Goal: Task Accomplishment & Management: Complete application form

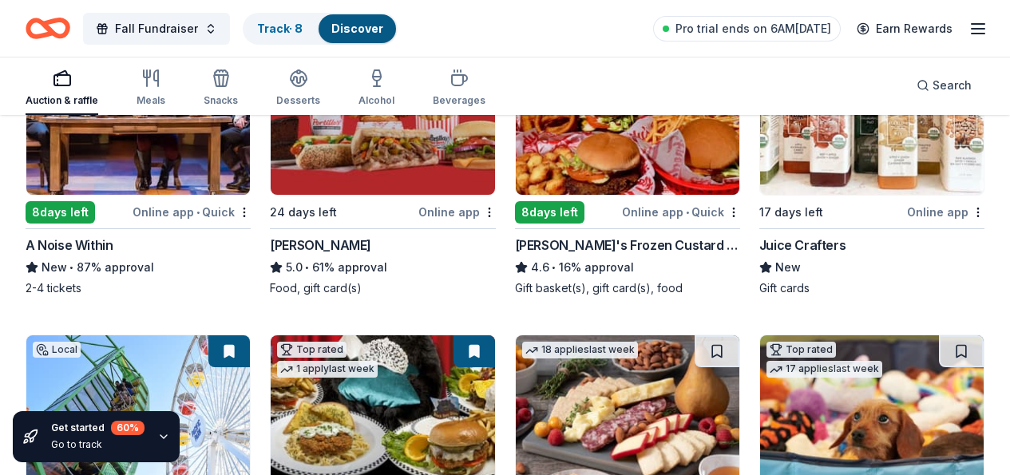
scroll to position [1161, 0]
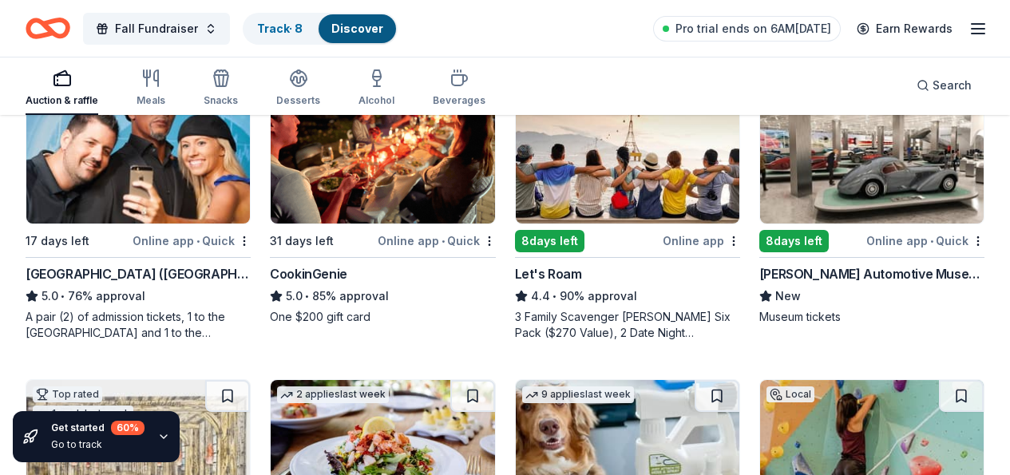
scroll to position [519, 0]
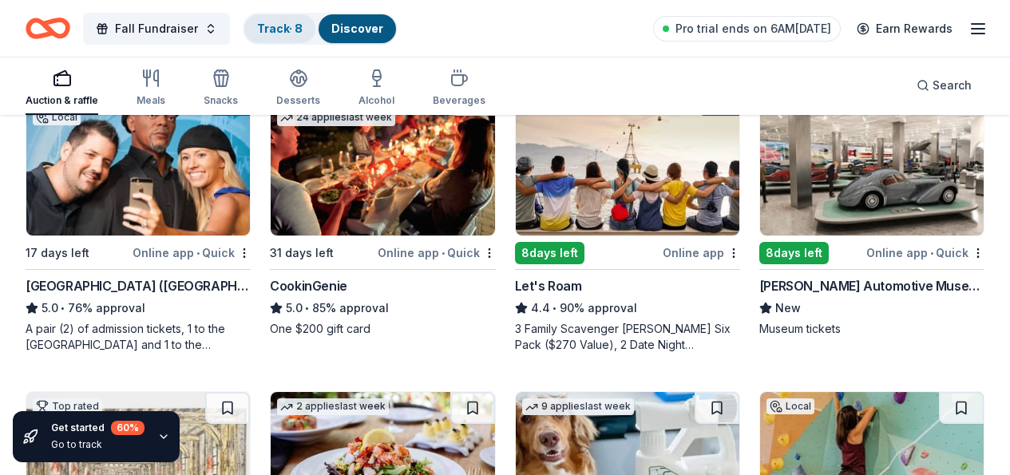
click at [284, 25] on link "Track · 8" at bounding box center [280, 29] width 46 height 14
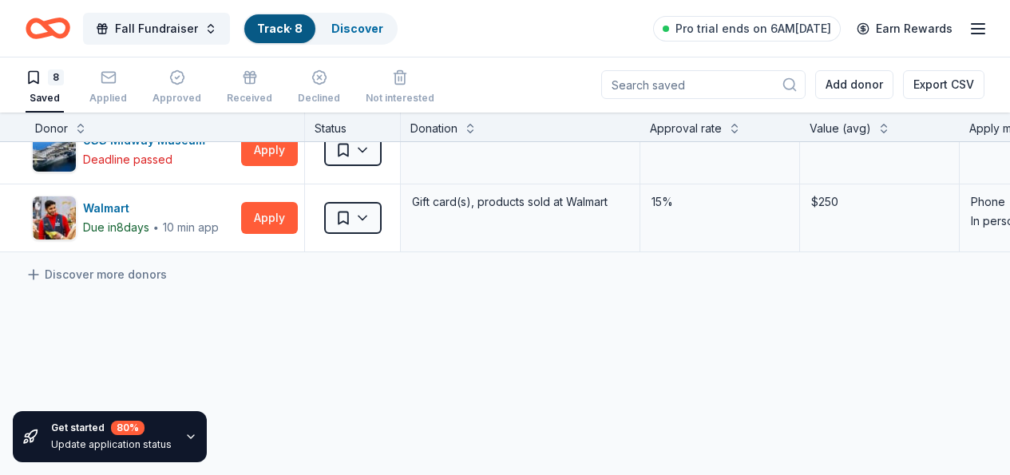
scroll to position [447, 0]
click at [86, 268] on link "Discover more donors" at bounding box center [96, 273] width 141 height 19
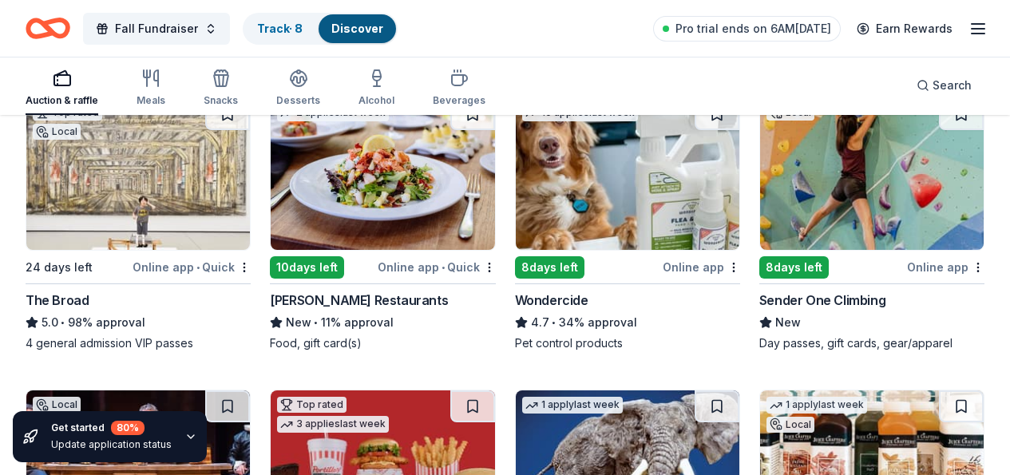
scroll to position [794, 0]
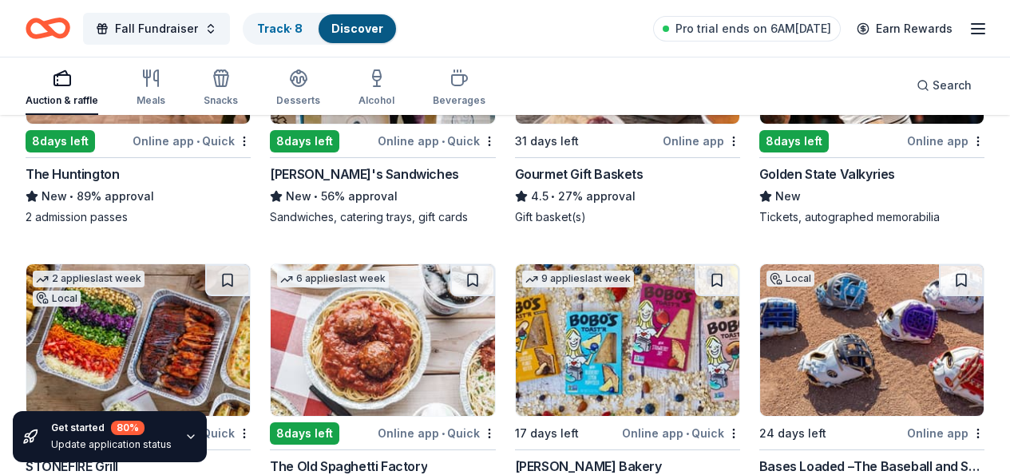
scroll to position [1842, 0]
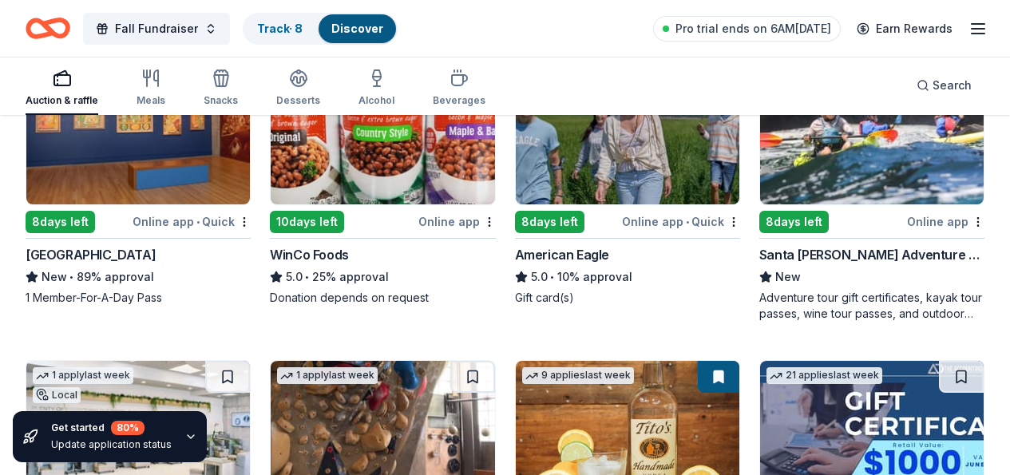
scroll to position [2343, 0]
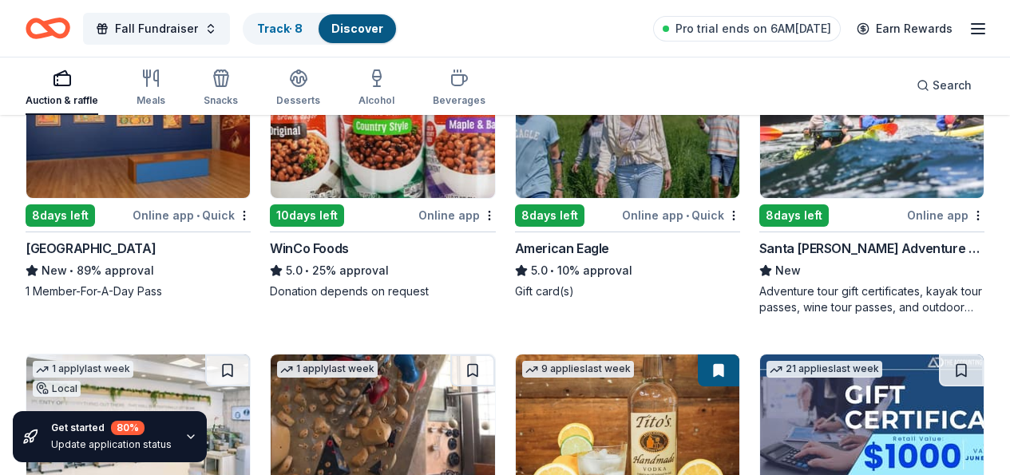
click at [760, 355] on img at bounding box center [872, 431] width 224 height 152
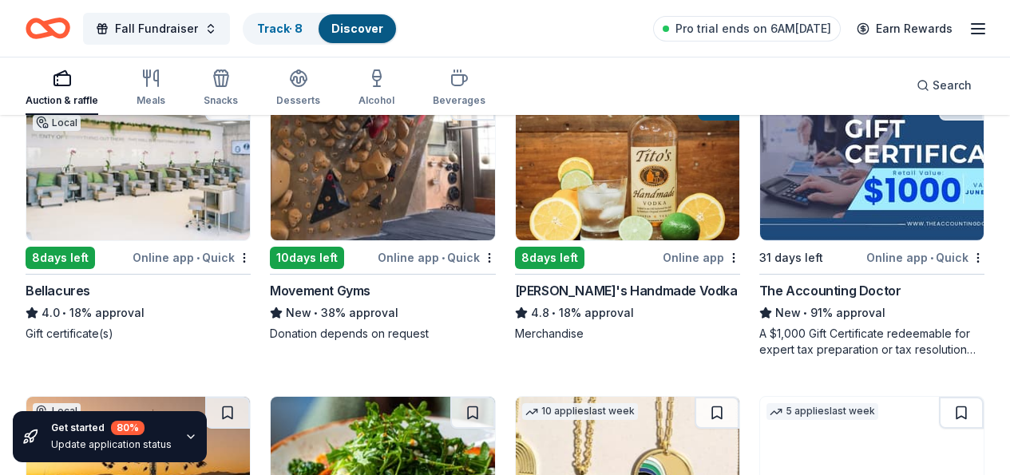
scroll to position [2612, 0]
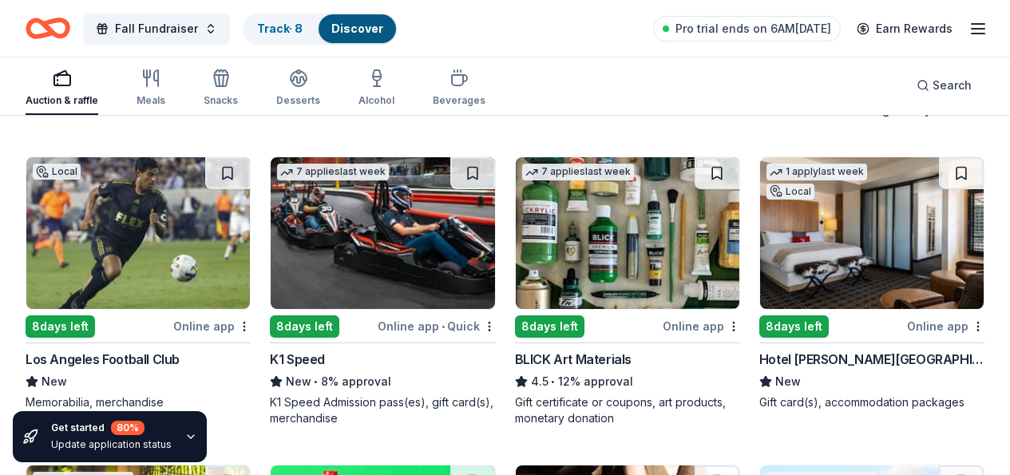
scroll to position [3595, 0]
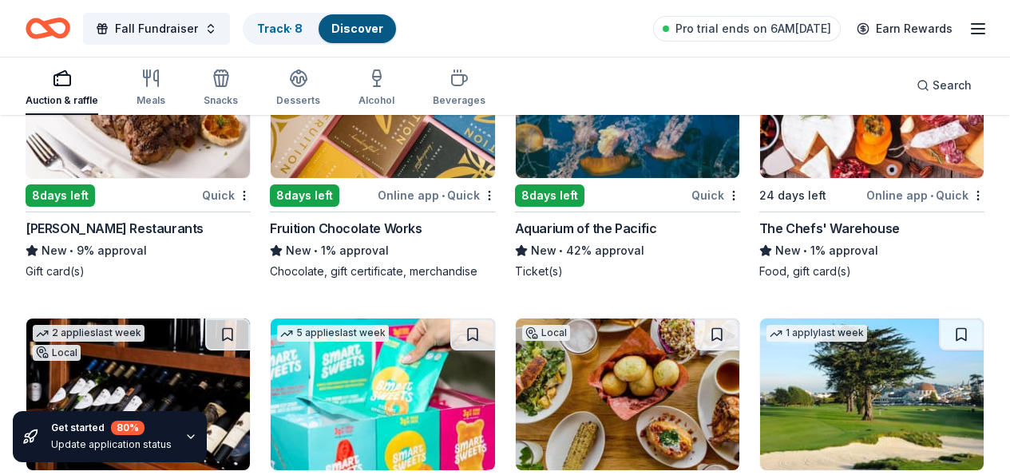
scroll to position [15689, 0]
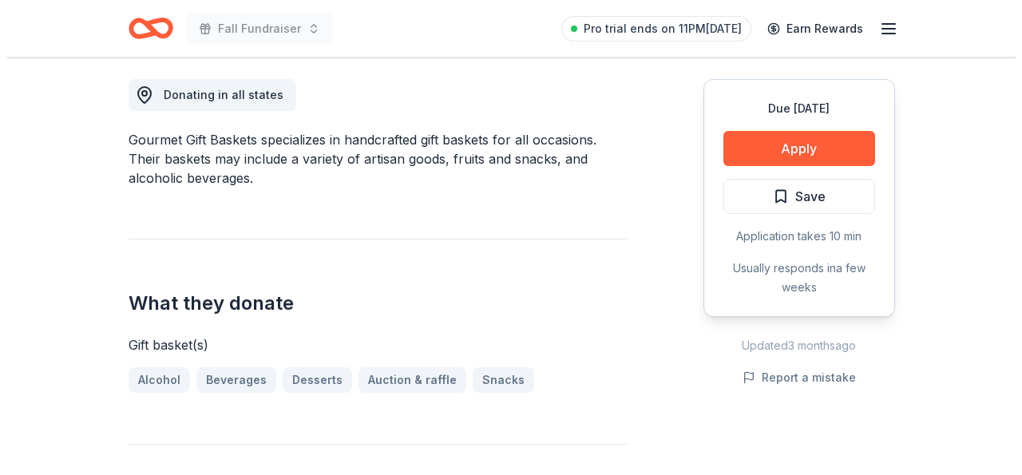
scroll to position [447, 0]
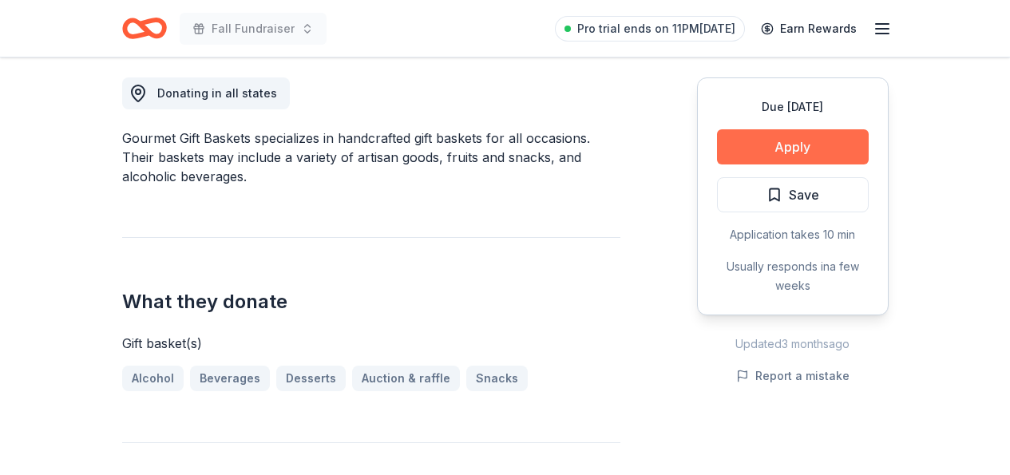
click at [800, 145] on button "Apply" at bounding box center [793, 146] width 152 height 35
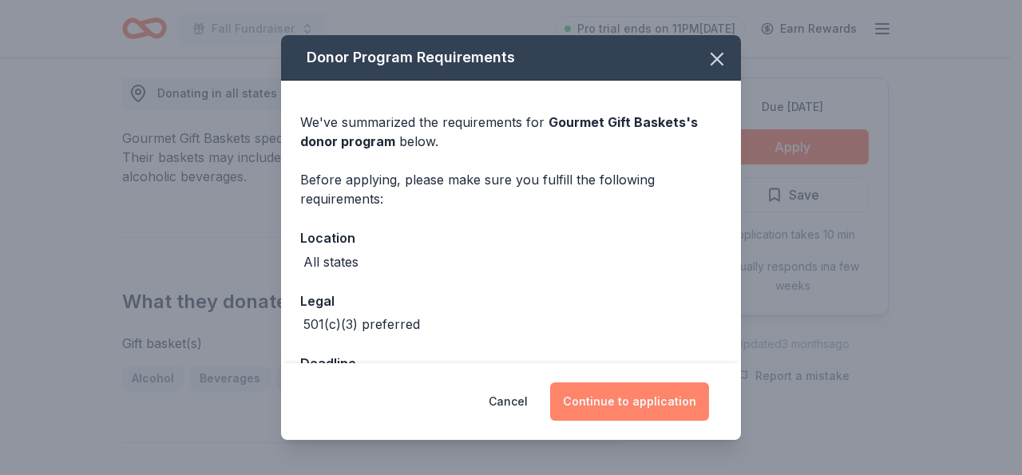
click at [611, 407] on button "Continue to application" at bounding box center [629, 402] width 159 height 38
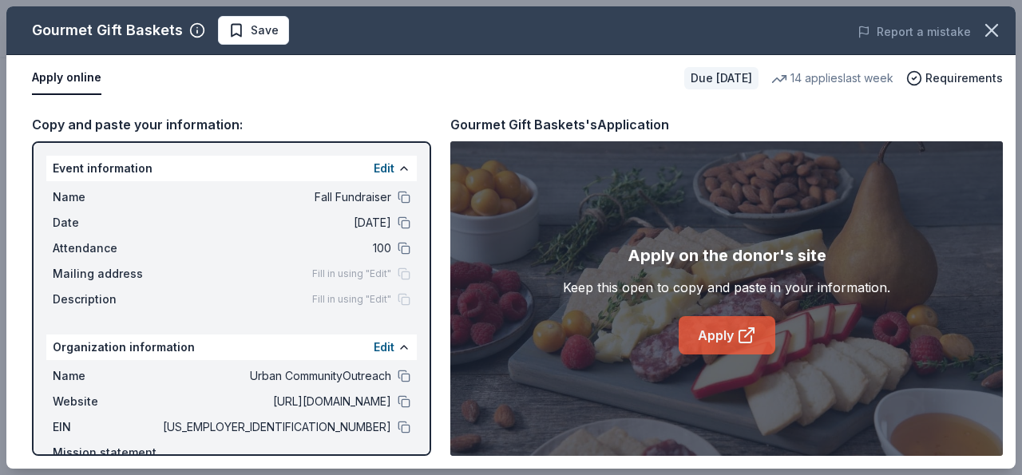
click at [723, 332] on link "Apply" at bounding box center [727, 335] width 97 height 38
click at [398, 399] on button at bounding box center [404, 401] width 13 height 13
click at [717, 334] on link "Apply" at bounding box center [727, 335] width 97 height 38
click at [398, 429] on button at bounding box center [404, 427] width 13 height 13
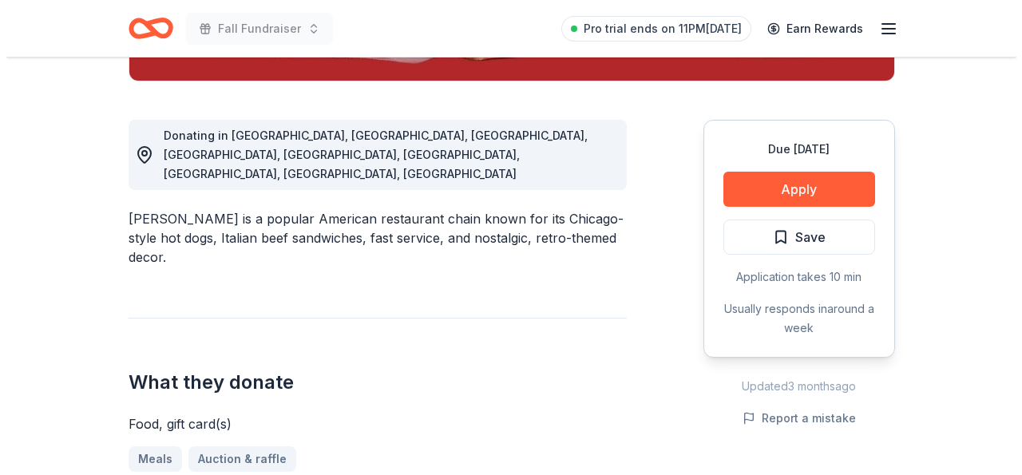
scroll to position [410, 0]
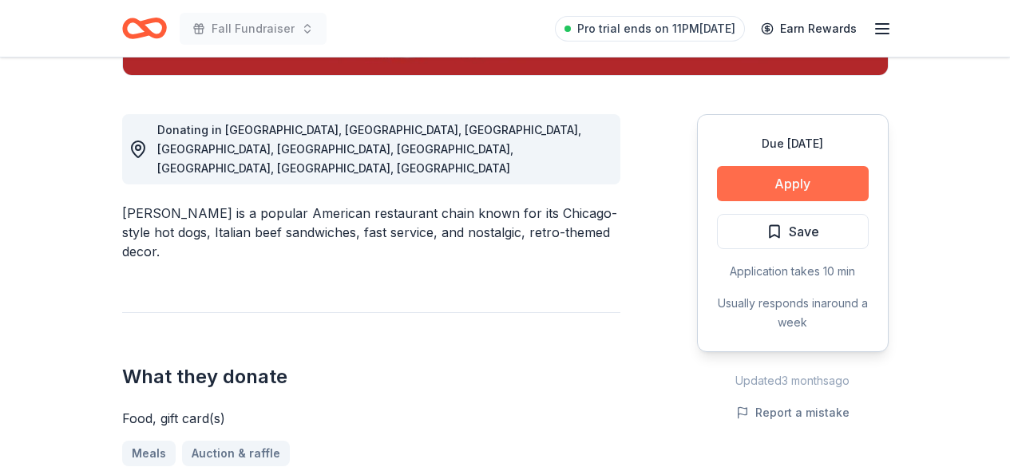
click at [833, 186] on button "Apply" at bounding box center [793, 183] width 152 height 35
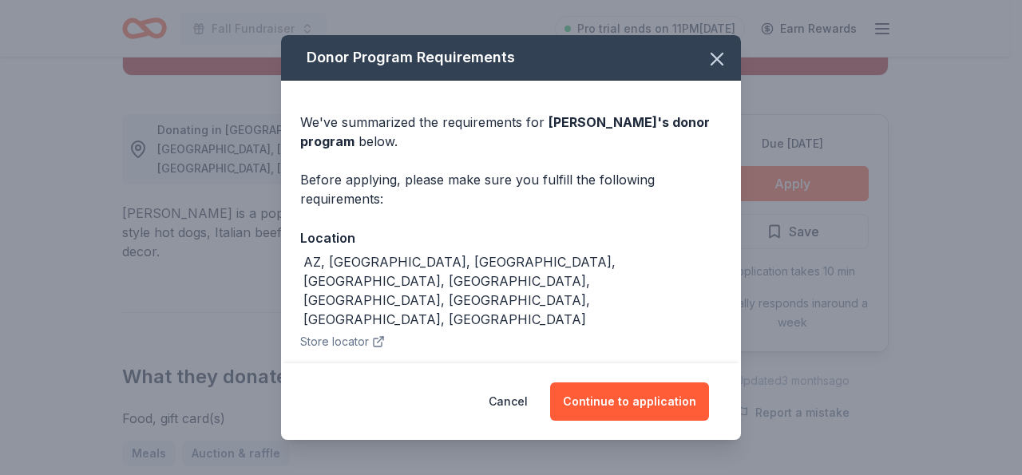
click at [351, 332] on button "Store locator" at bounding box center [342, 341] width 85 height 19
click at [632, 407] on button "Continue to application" at bounding box center [629, 402] width 159 height 38
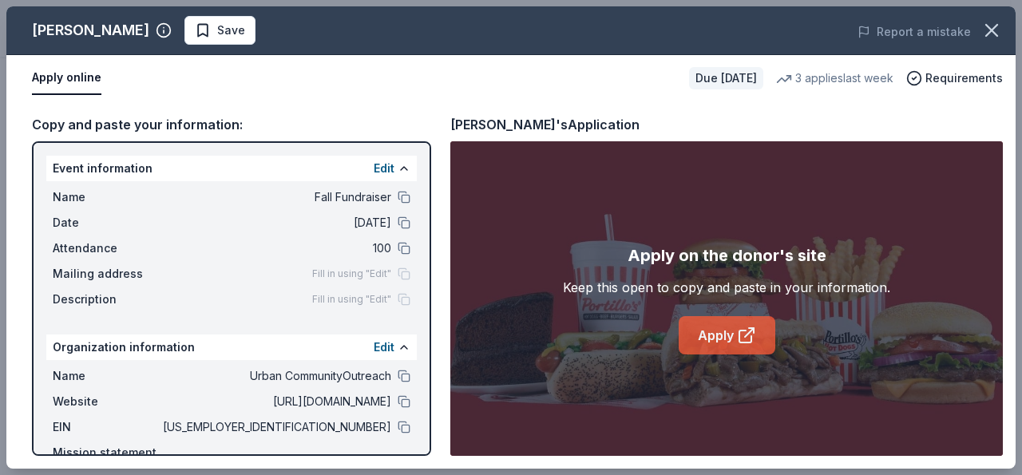
click at [717, 339] on link "Apply" at bounding box center [727, 335] width 97 height 38
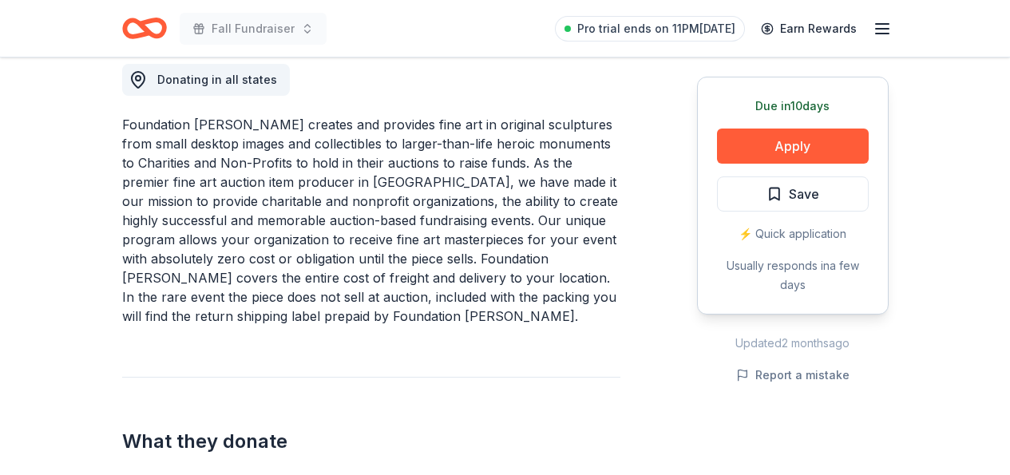
scroll to position [462, 0]
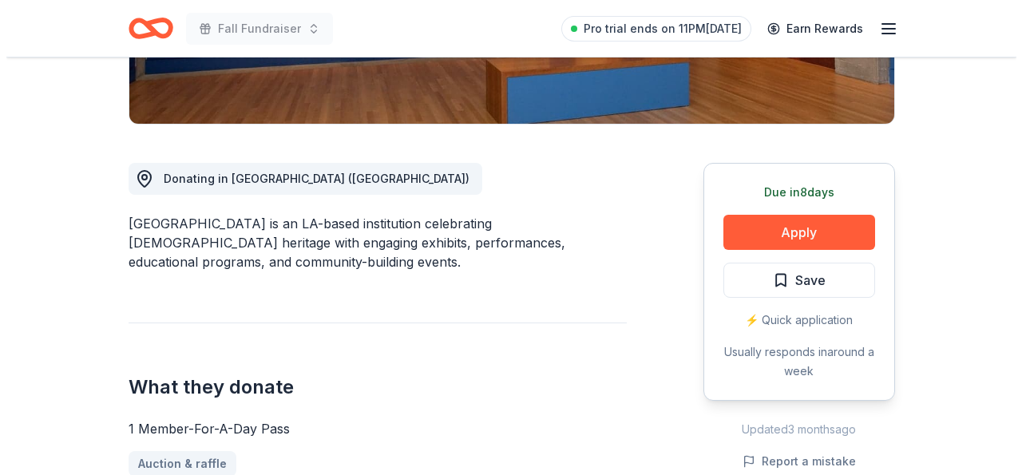
scroll to position [363, 0]
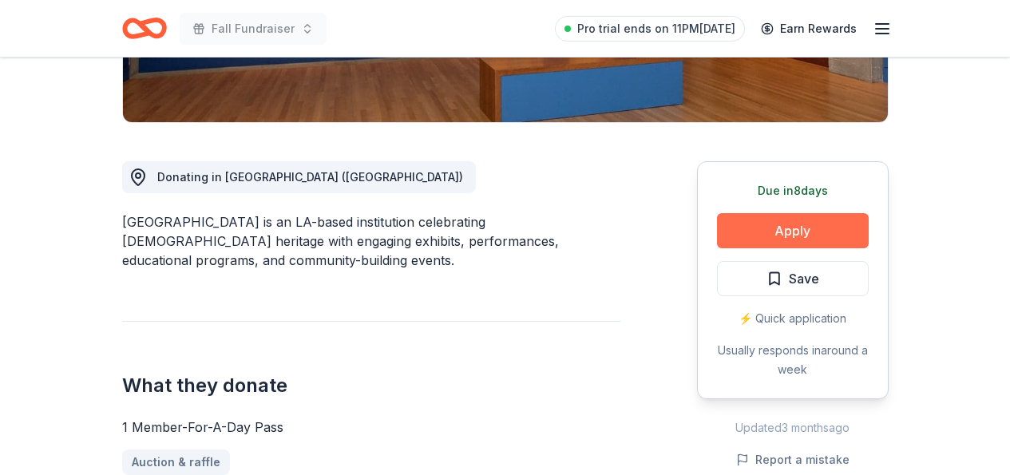
click at [784, 231] on button "Apply" at bounding box center [793, 230] width 152 height 35
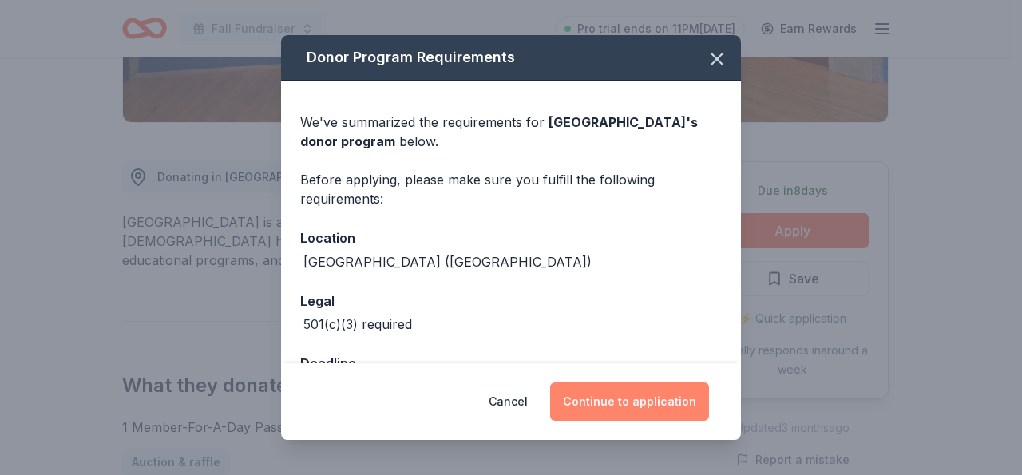
click at [608, 401] on button "Continue to application" at bounding box center [629, 402] width 159 height 38
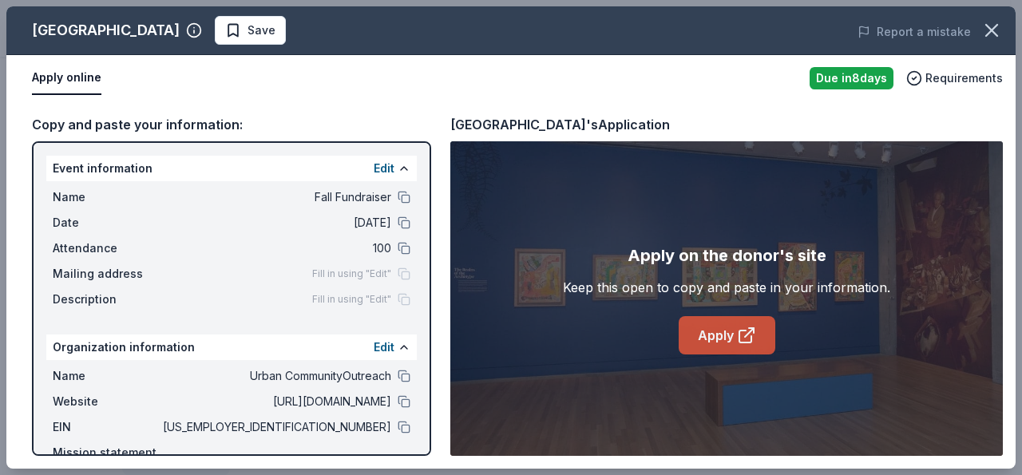
click at [714, 335] on link "Apply" at bounding box center [727, 335] width 97 height 38
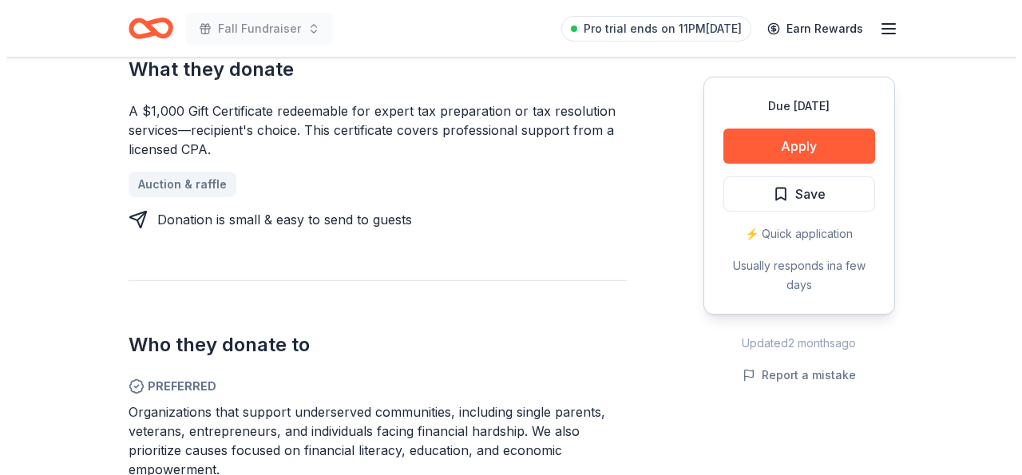
scroll to position [813, 0]
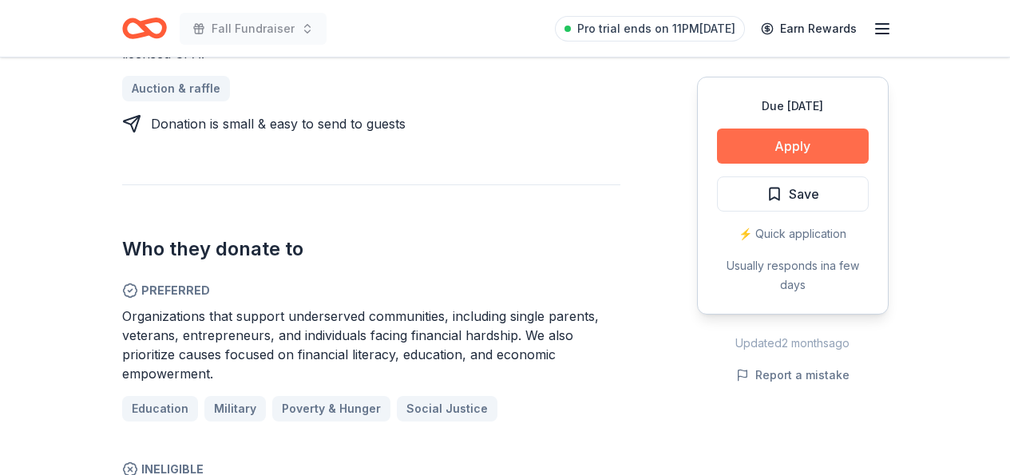
click at [786, 145] on button "Apply" at bounding box center [793, 146] width 152 height 35
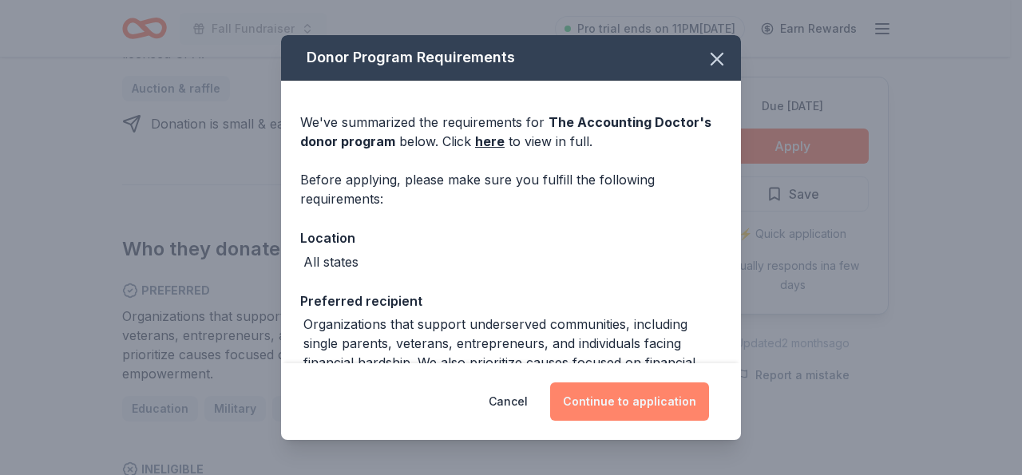
click at [653, 399] on button "Continue to application" at bounding box center [629, 402] width 159 height 38
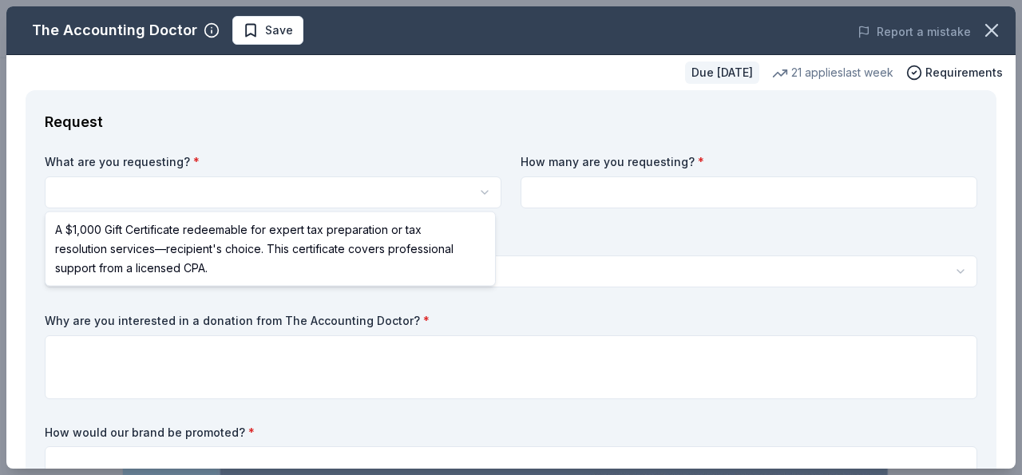
scroll to position [0, 0]
click at [65, 191] on html "Fall Fundraiser Save Apply Due in 31 days Share The Accounting Doctor New • 1 r…" at bounding box center [511, 237] width 1022 height 475
select select "A $1,000 Gift Certificate redeemable for expert tax preparation or tax resoluti…"
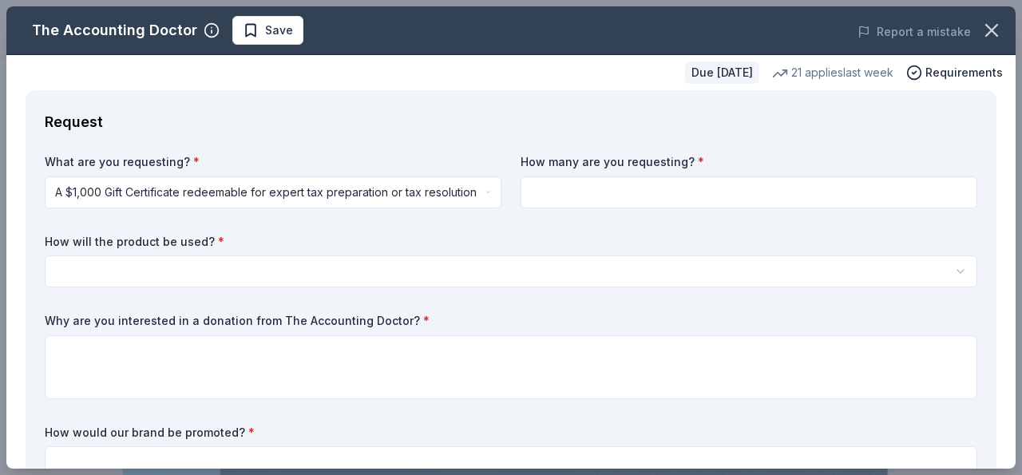
click at [543, 189] on input at bounding box center [749, 193] width 457 height 32
type input "2"
click at [113, 263] on html "Fall Fundraiser Save Apply Due in 31 days Share The Accounting Doctor New • 1 r…" at bounding box center [511, 237] width 1022 height 475
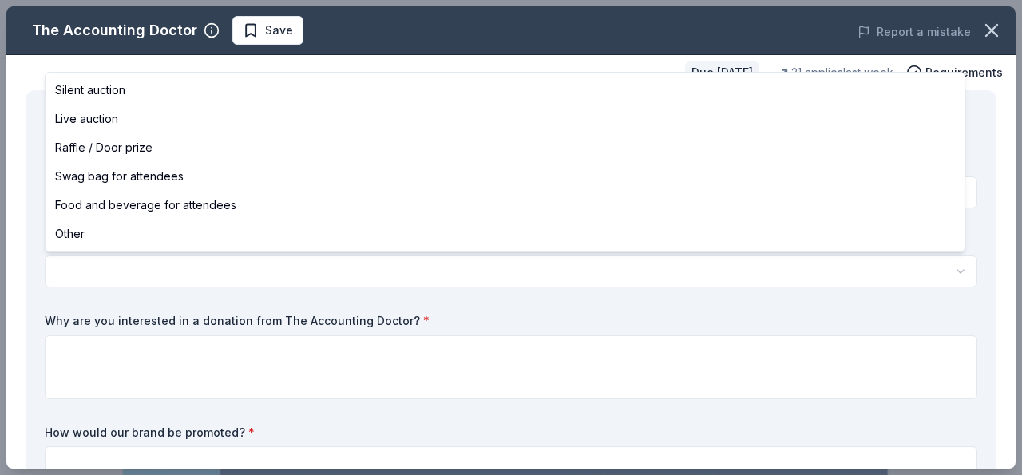
select select "raffleDoorPrize"
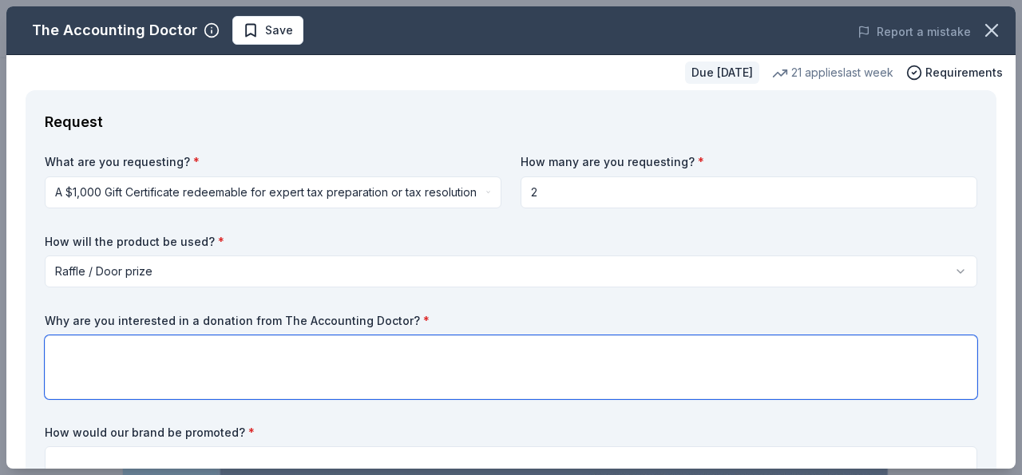
click at [81, 355] on textarea at bounding box center [511, 367] width 933 height 64
type textarea "E"
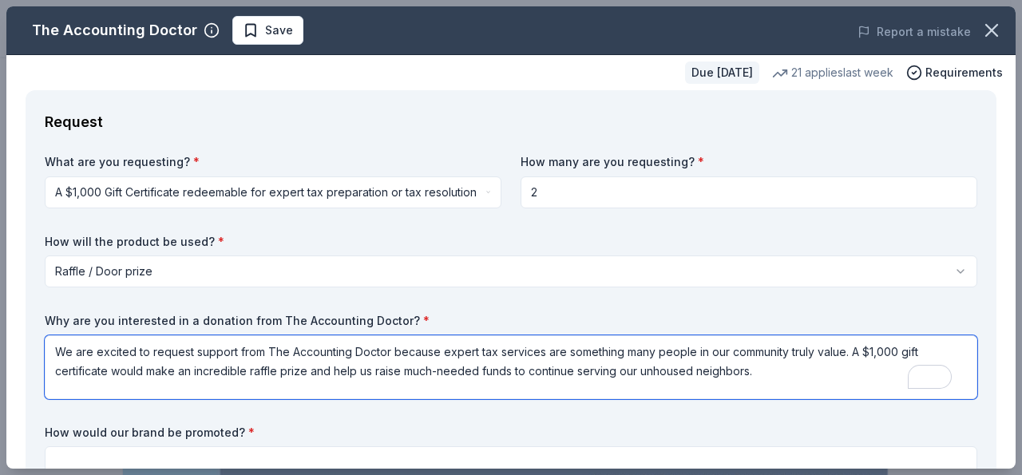
type textarea "We are excited to request support from The Accounting Doctor because expert tax…"
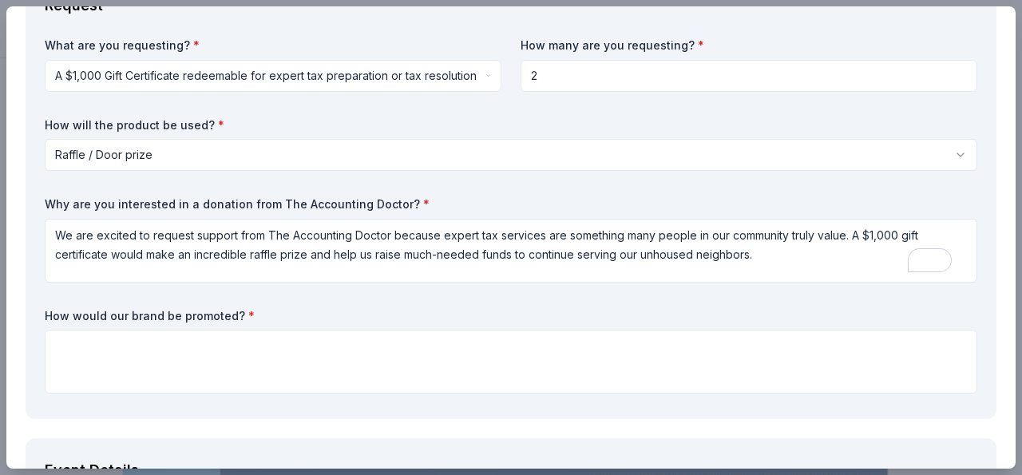
scroll to position [231, 0]
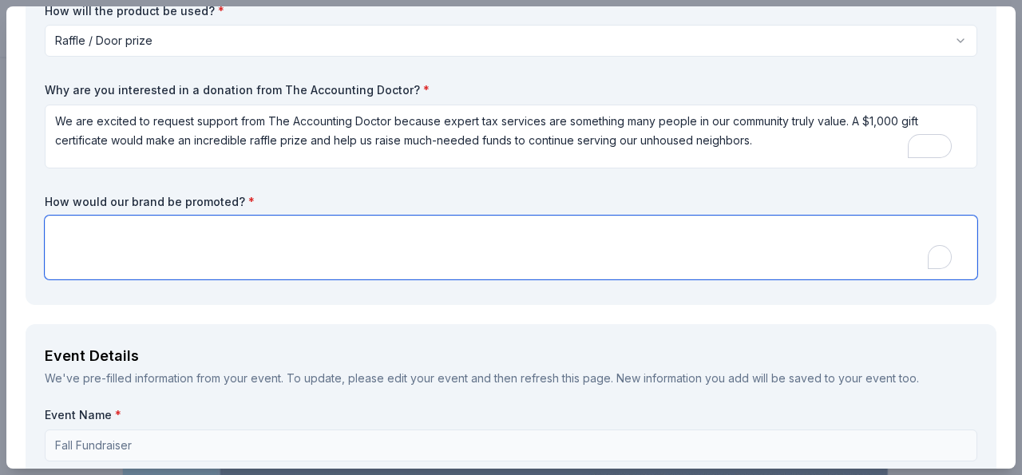
click at [86, 248] on textarea "To enrich screen reader interactions, please activate Accessibility in Grammarl…" at bounding box center [511, 248] width 933 height 64
type textarea "Our organization's website and our social media."
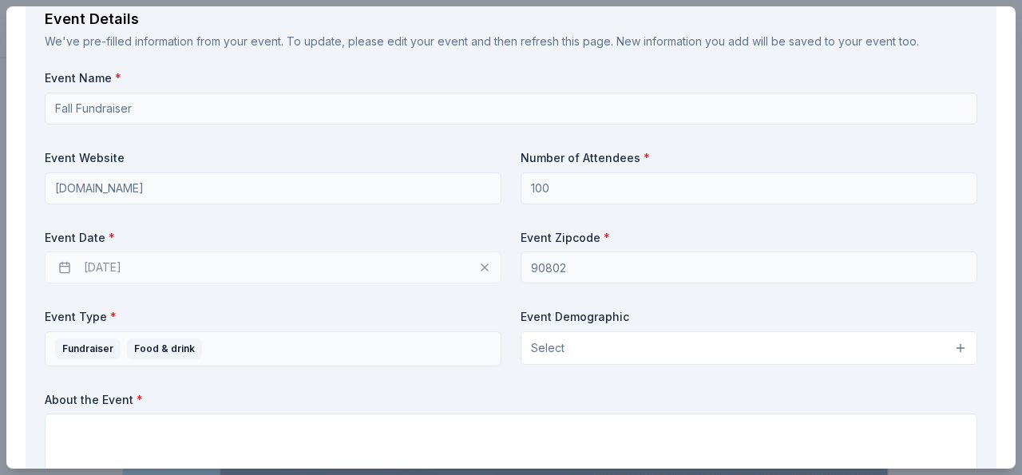
scroll to position [589, 0]
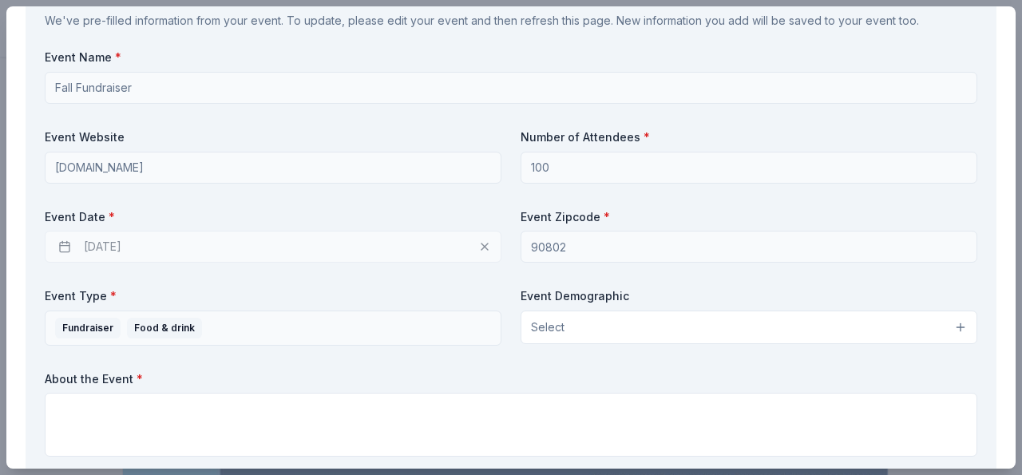
click at [66, 244] on div "10/03/2025" at bounding box center [273, 247] width 457 height 32
click at [253, 189] on div "Event Name * Fall Fundraiser Event Website www.ucodic.org Number of Attendees *…" at bounding box center [511, 257] width 933 height 414
click at [149, 246] on div "10/03/2025" at bounding box center [273, 247] width 457 height 32
click at [133, 241] on div "10/03/2025" at bounding box center [273, 247] width 457 height 32
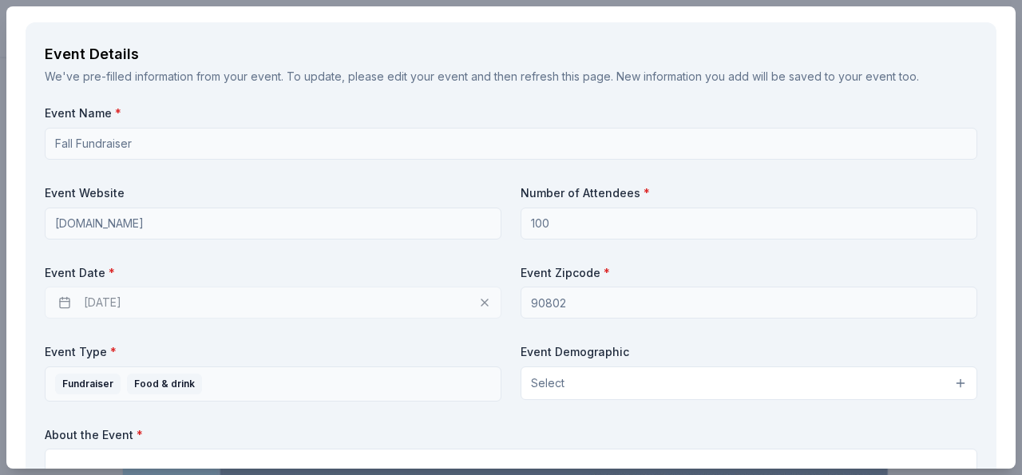
scroll to position [529, 0]
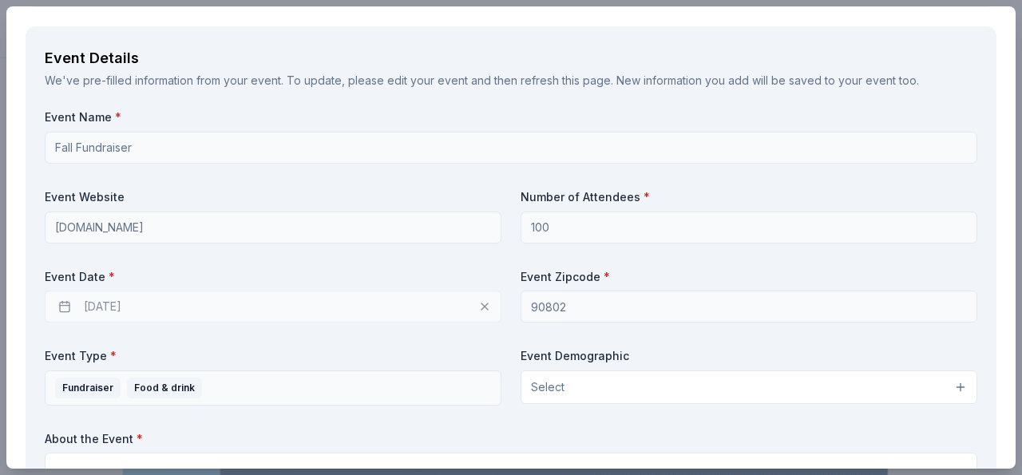
click at [476, 304] on div "10/03/2025" at bounding box center [273, 307] width 457 height 32
click at [479, 307] on div "10/03/2025" at bounding box center [273, 307] width 457 height 32
click at [112, 307] on div "10/03/2025" at bounding box center [273, 307] width 457 height 32
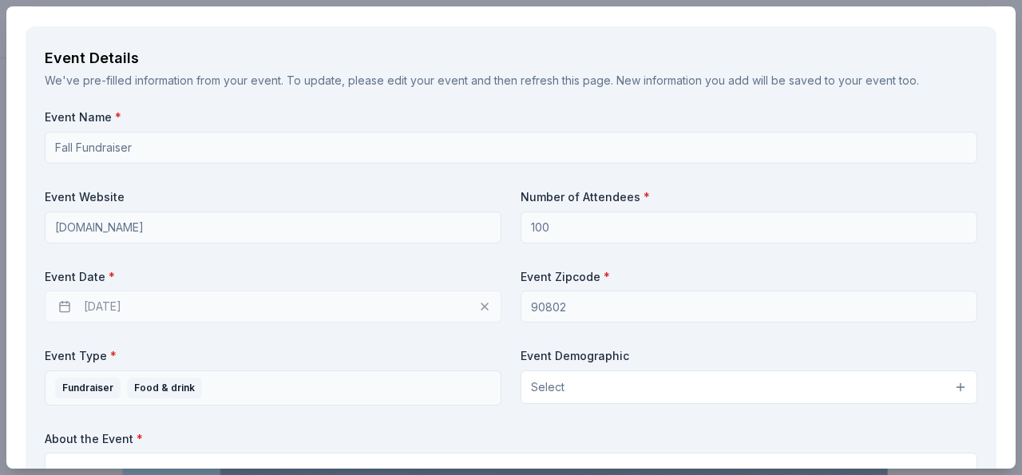
click at [67, 308] on div "10/03/2025" at bounding box center [273, 307] width 457 height 32
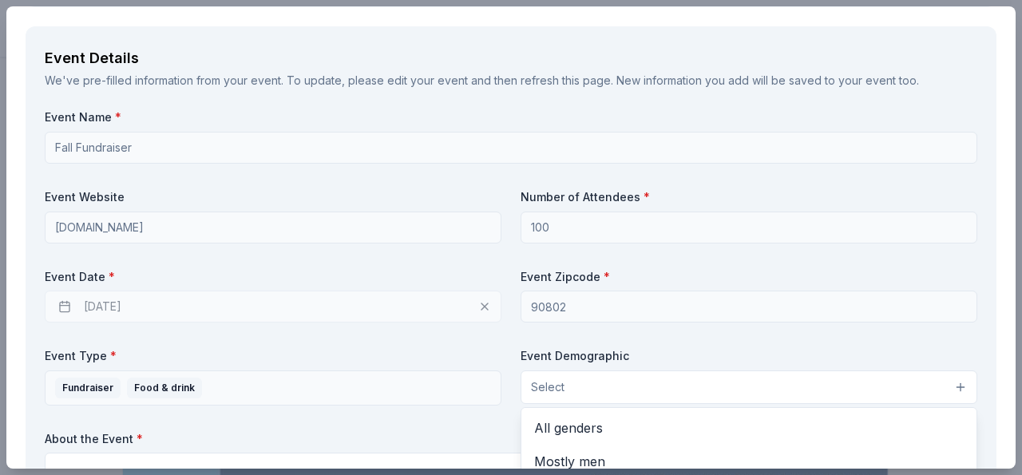
click at [951, 386] on button "Select" at bounding box center [749, 388] width 457 height 34
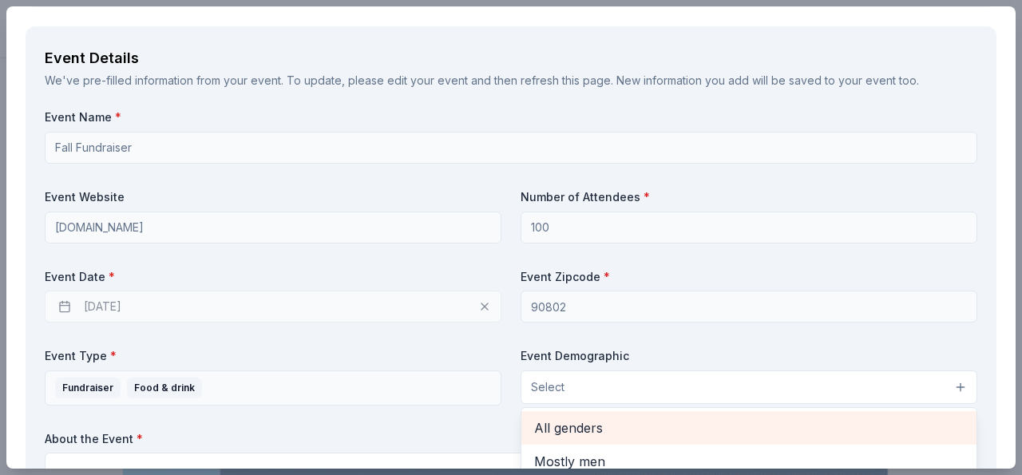
click at [585, 426] on span "All genders" at bounding box center [749, 428] width 430 height 21
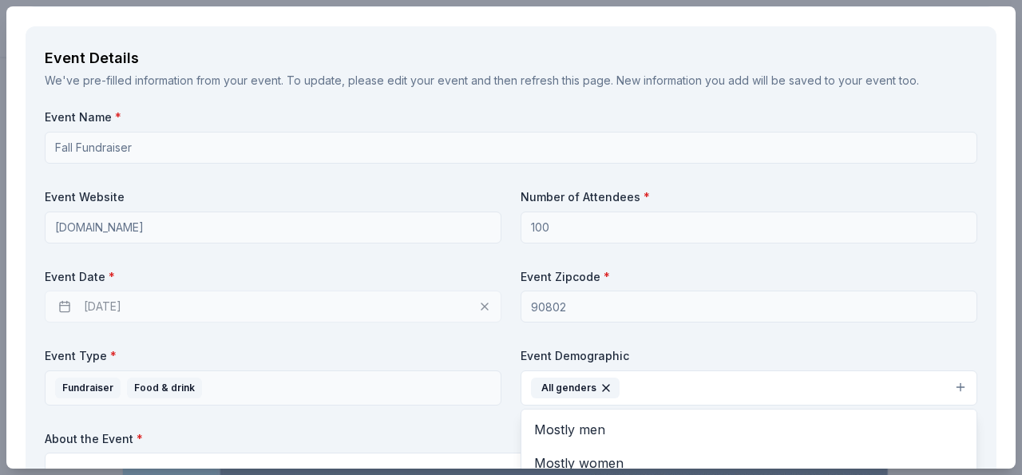
click at [953, 146] on div "Event Name * Fall Fundraiser Event Website www.ucodic.org Number of Attendees *…" at bounding box center [511, 316] width 933 height 414
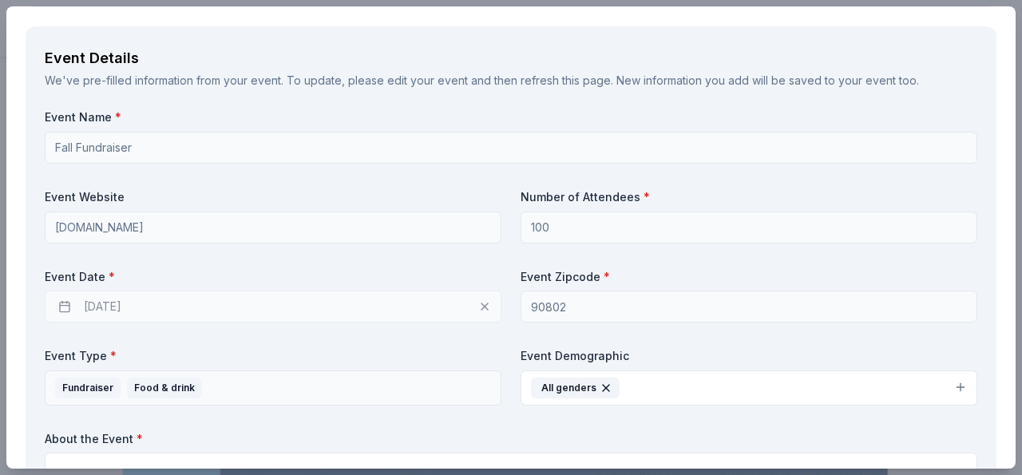
click at [479, 306] on div "10/03/2025" at bounding box center [273, 307] width 457 height 32
click at [479, 305] on div "10/03/2025" at bounding box center [273, 307] width 457 height 32
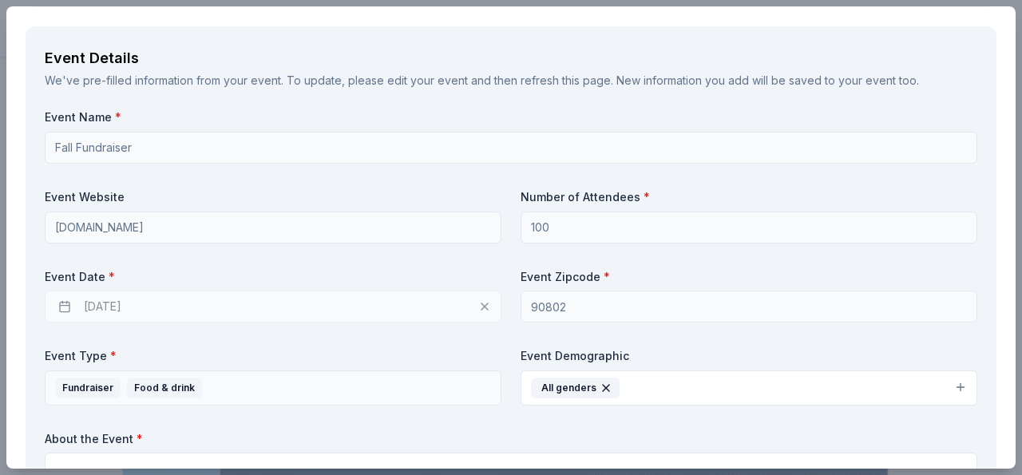
click at [90, 302] on div "10/03/2025" at bounding box center [273, 307] width 457 height 32
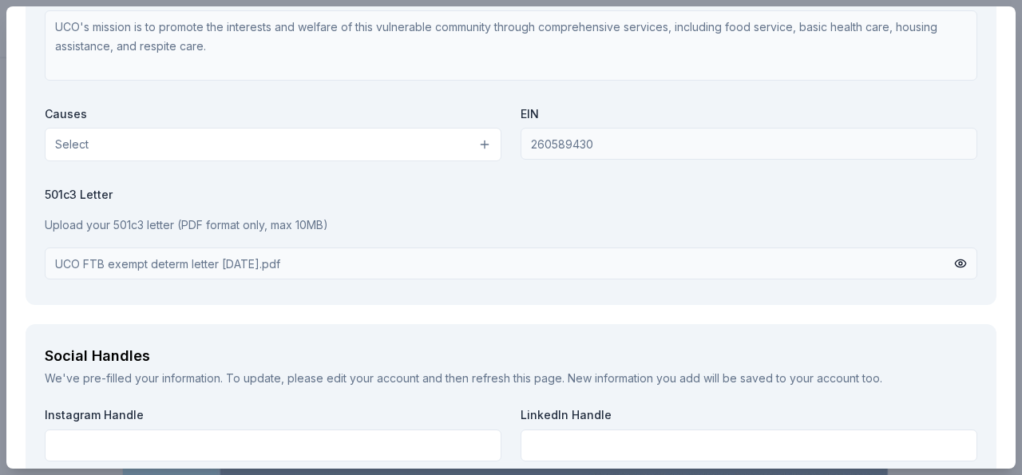
scroll to position [1541, 0]
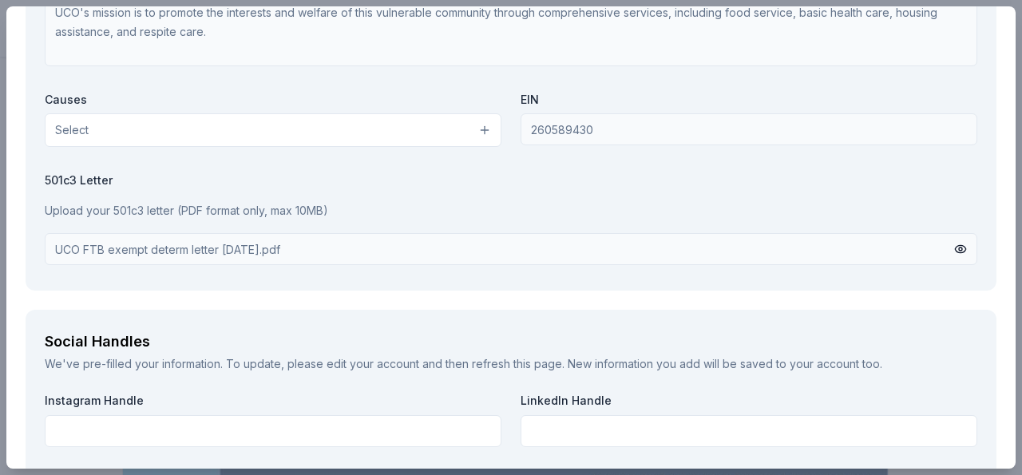
click at [228, 208] on p "Upload your 501c3 letter (PDF format only, max 10MB)" at bounding box center [511, 210] width 933 height 19
click at [955, 246] on button at bounding box center [961, 249] width 13 height 18
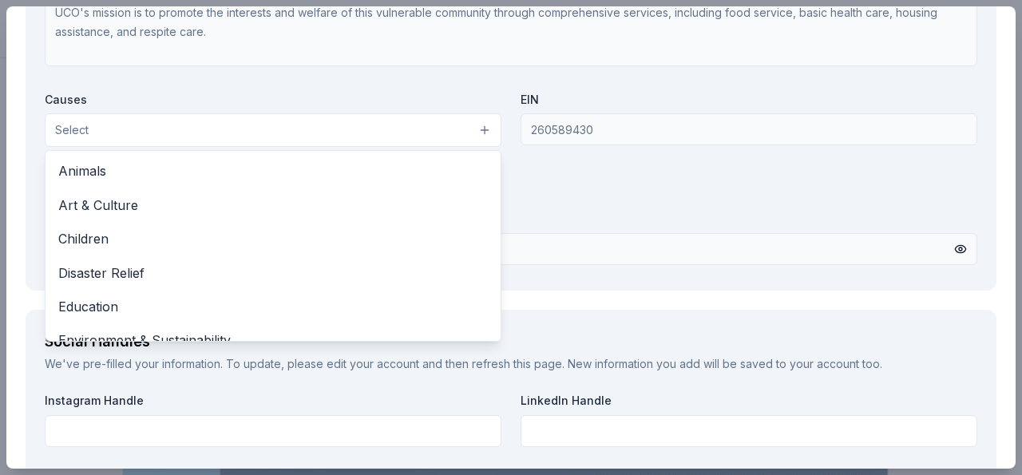
click at [476, 129] on button "Select" at bounding box center [273, 130] width 457 height 34
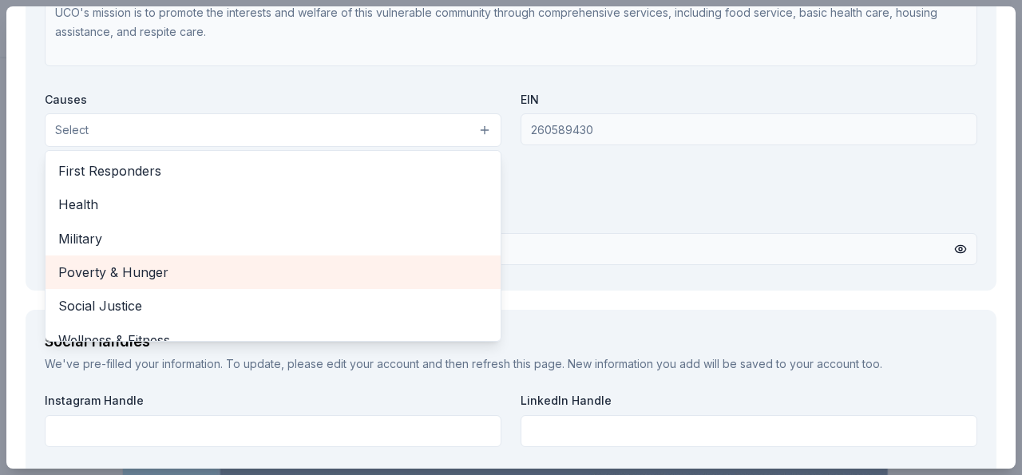
click at [227, 266] on span "Poverty & Hunger" at bounding box center [273, 272] width 430 height 21
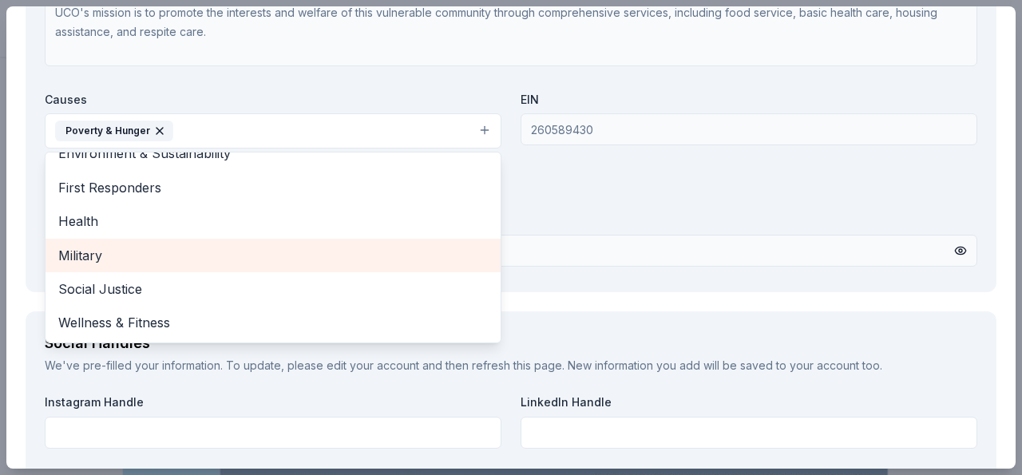
scroll to position [189, 0]
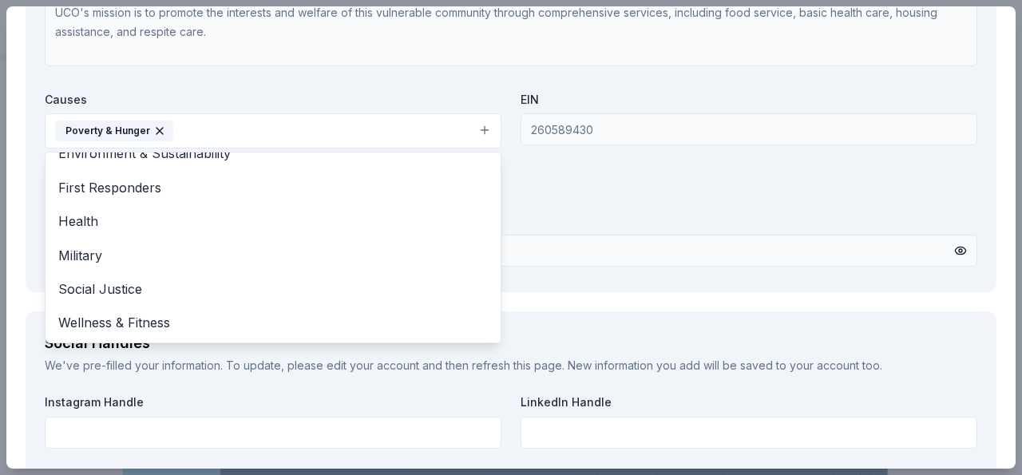
click at [578, 177] on div "Organization Name * Urban CommunityOutreach Organization Website http://www.uco…" at bounding box center [511, 84] width 933 height 379
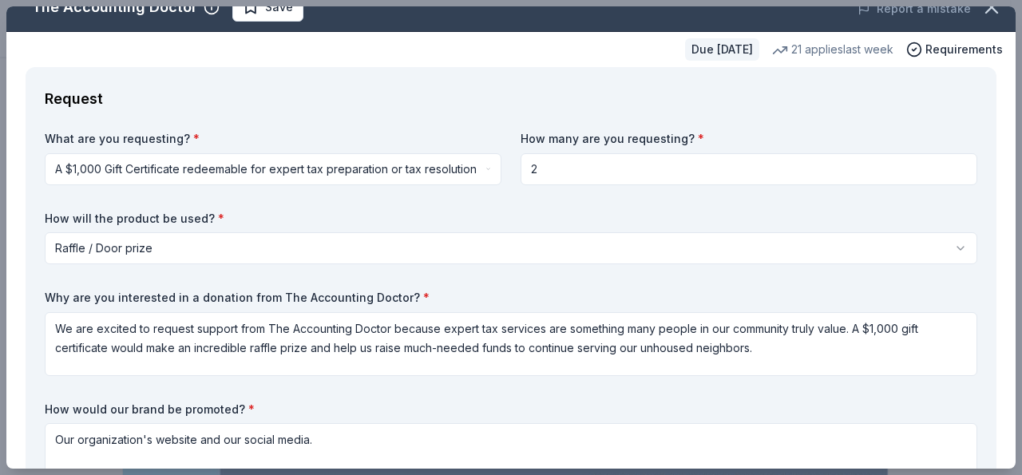
scroll to position [0, 0]
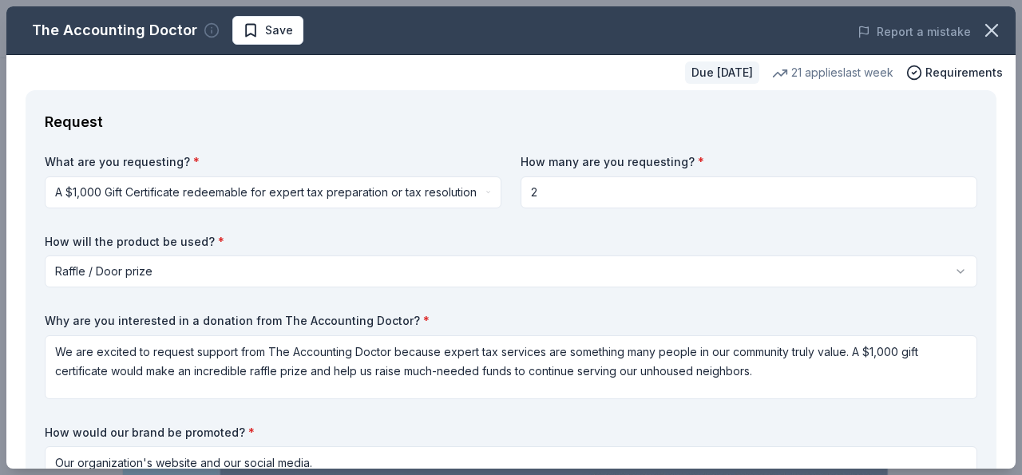
click at [204, 30] on icon "button" at bounding box center [212, 30] width 16 height 16
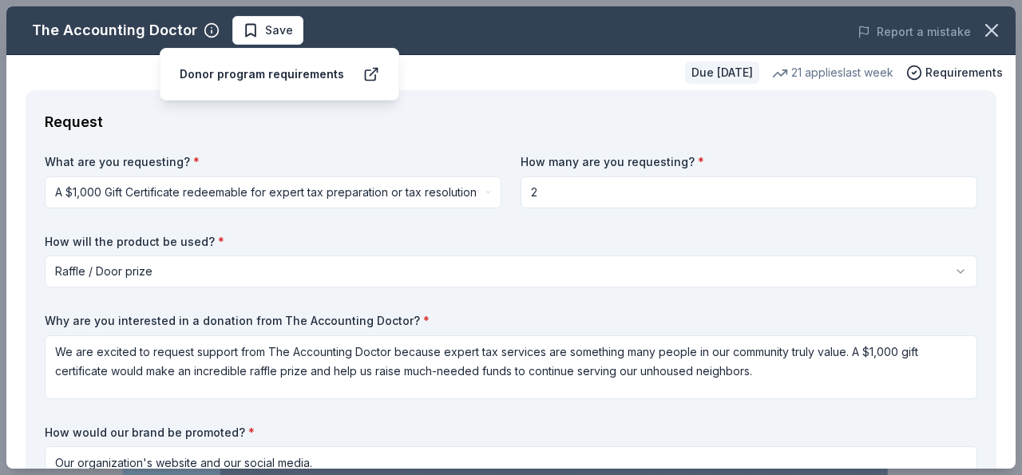
click at [141, 81] on div "Due in 31 days 21 applies last week Requirements" at bounding box center [511, 72] width 1010 height 35
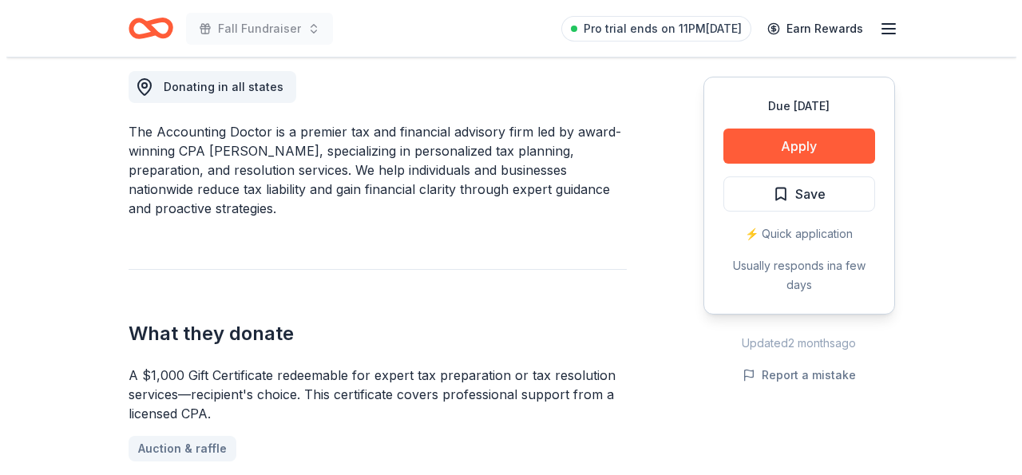
scroll to position [455, 0]
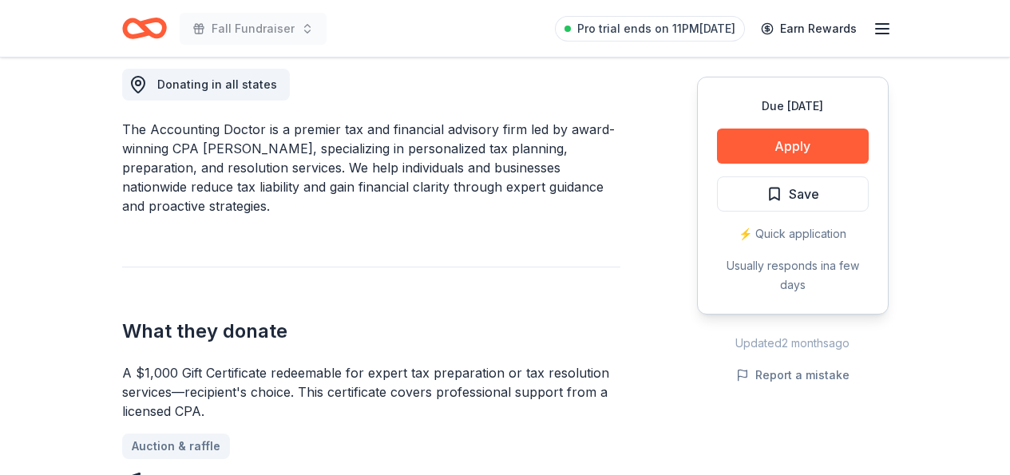
click at [772, 232] on div "⚡️ Quick application" at bounding box center [793, 233] width 152 height 19
click at [765, 148] on button "Apply" at bounding box center [793, 146] width 152 height 35
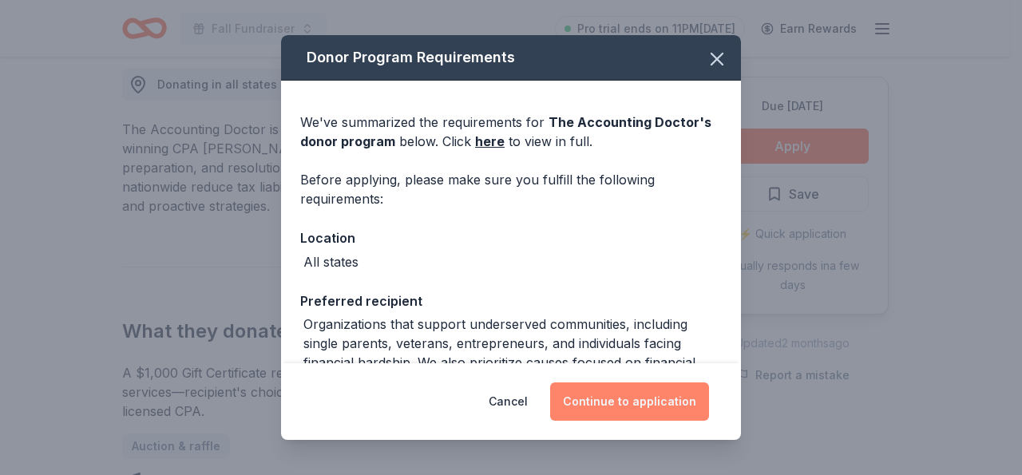
click at [636, 395] on button "Continue to application" at bounding box center [629, 402] width 159 height 38
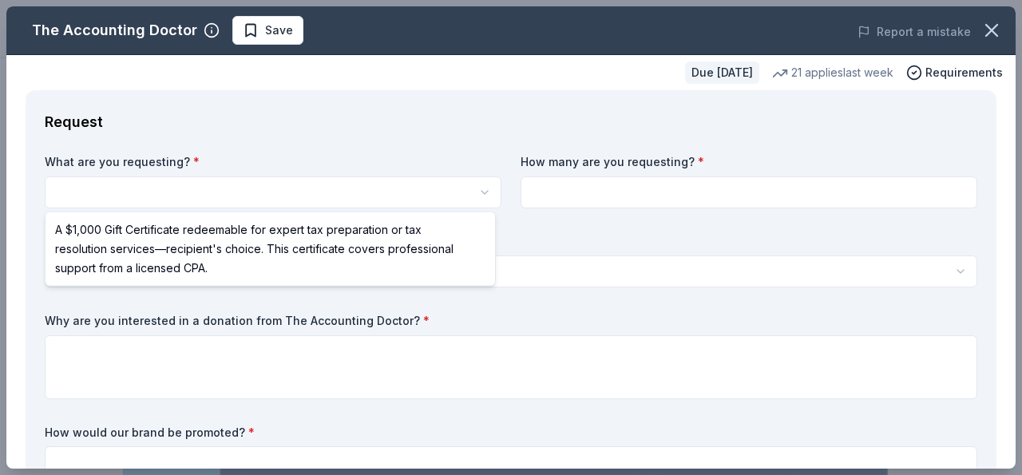
scroll to position [0, 0]
click at [382, 184] on html "Fall Fundraiser Save Apply Due in 31 days Share The Accounting Doctor New • 1 r…" at bounding box center [511, 237] width 1022 height 475
select select "A $1,000 Gift Certificate redeemable for expert tax preparation or tax resoluti…"
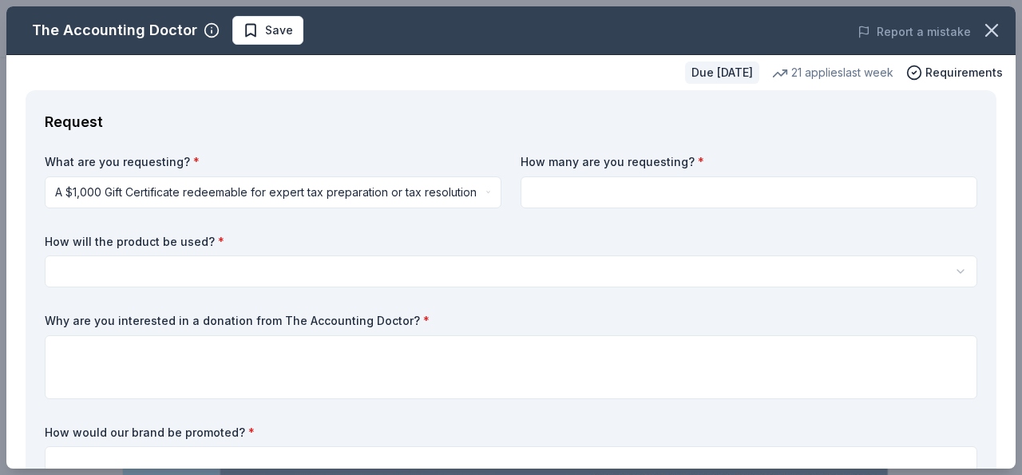
click at [552, 187] on input at bounding box center [749, 193] width 457 height 32
type input "2"
click at [155, 260] on html "Fall Fundraiser Save Apply Due in 31 days Share The Accounting Doctor New • 1 r…" at bounding box center [511, 237] width 1022 height 475
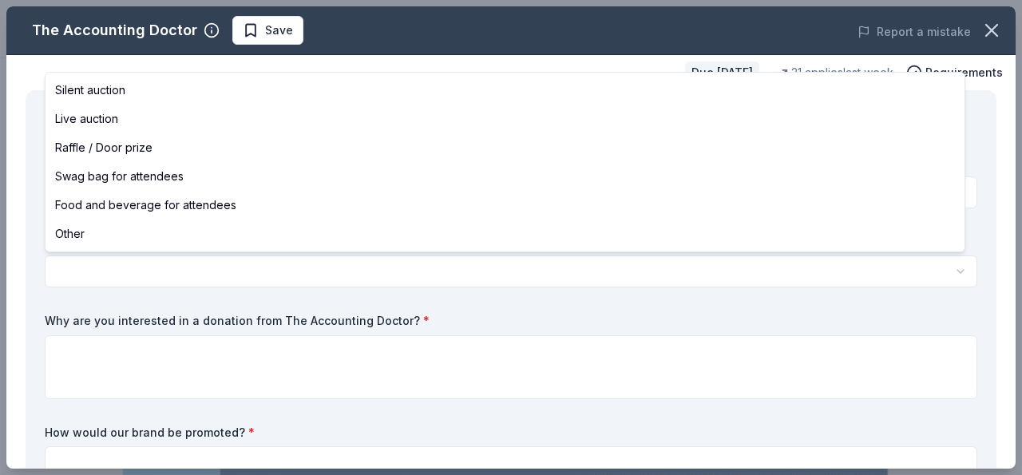
select select "raffleDoorPrize"
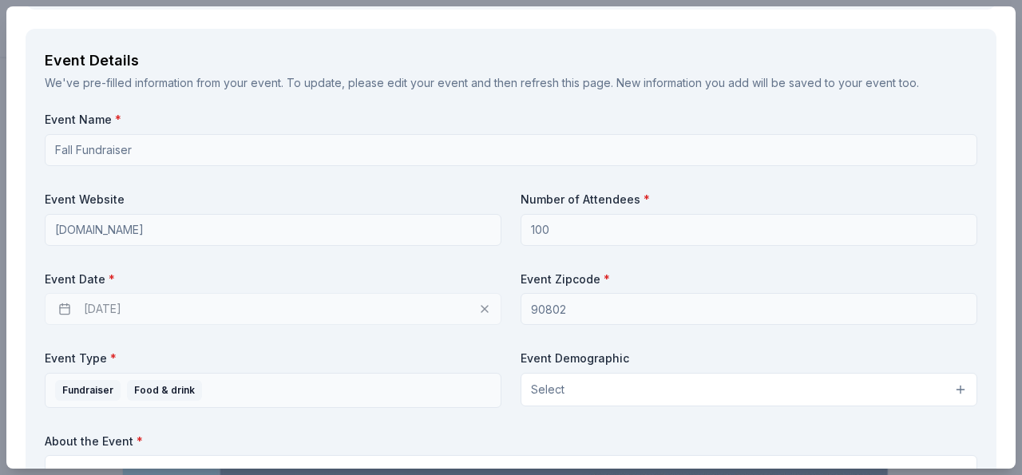
scroll to position [534, 0]
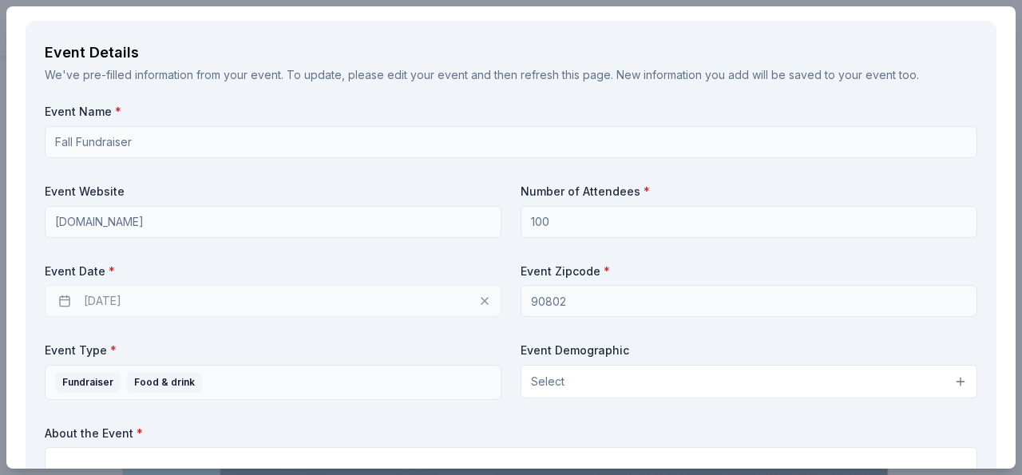
click at [479, 300] on div "10/03/2025" at bounding box center [273, 301] width 457 height 32
click at [478, 300] on div "10/03/2025" at bounding box center [273, 301] width 457 height 32
click at [138, 300] on div "10/03/2025" at bounding box center [273, 301] width 457 height 32
click at [137, 298] on div "10/03/2025" at bounding box center [273, 301] width 457 height 32
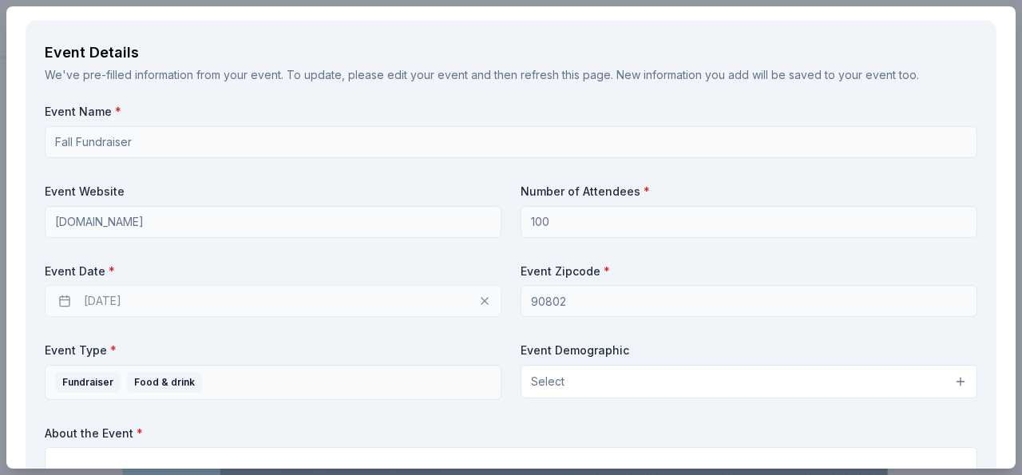
drag, startPoint x: 136, startPoint y: 298, endPoint x: 97, endPoint y: 295, distance: 39.3
click at [98, 295] on div "10/03/2025" at bounding box center [273, 301] width 457 height 32
click at [66, 298] on div "10/03/2025" at bounding box center [273, 301] width 457 height 32
click at [66, 296] on div "10/03/2025" at bounding box center [273, 301] width 457 height 32
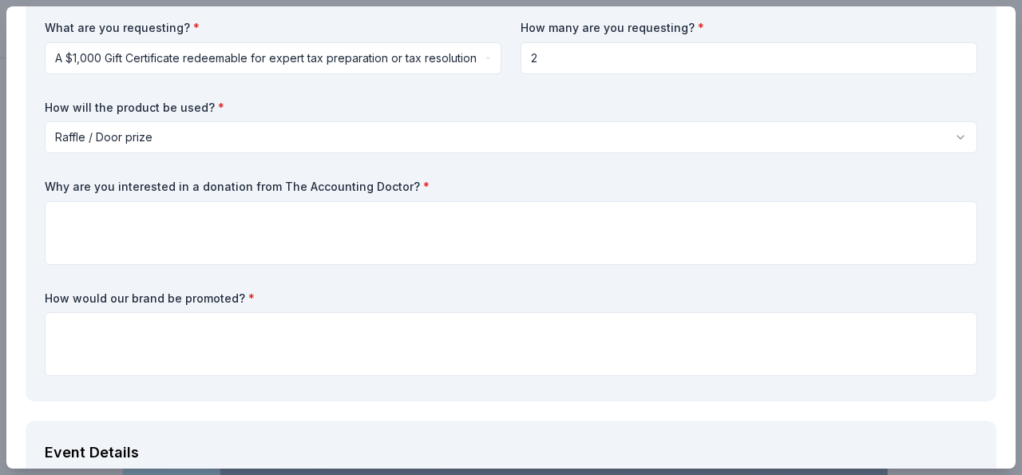
scroll to position [0, 0]
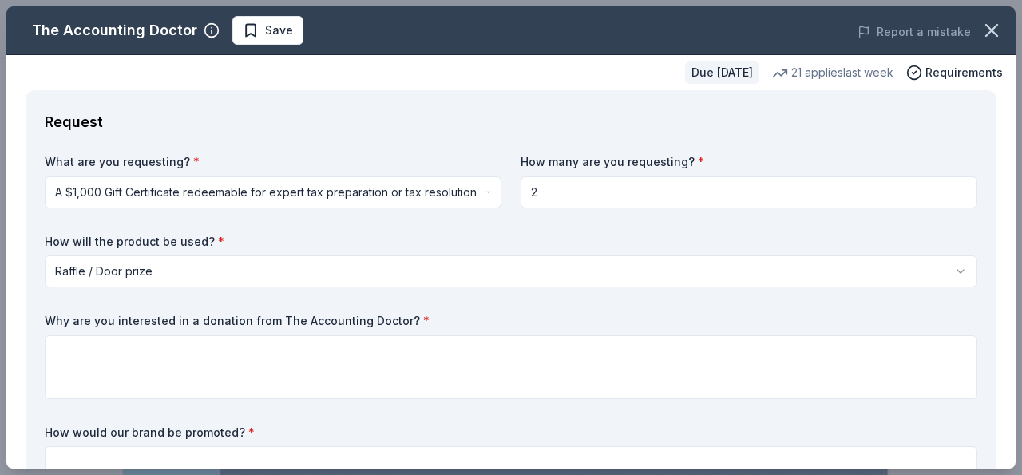
click at [785, 74] on div "21 applies last week" at bounding box center [832, 72] width 121 height 19
click at [788, 70] on div "21 applies last week" at bounding box center [832, 72] width 121 height 19
click at [911, 30] on button "Report a mistake" at bounding box center [914, 31] width 113 height 19
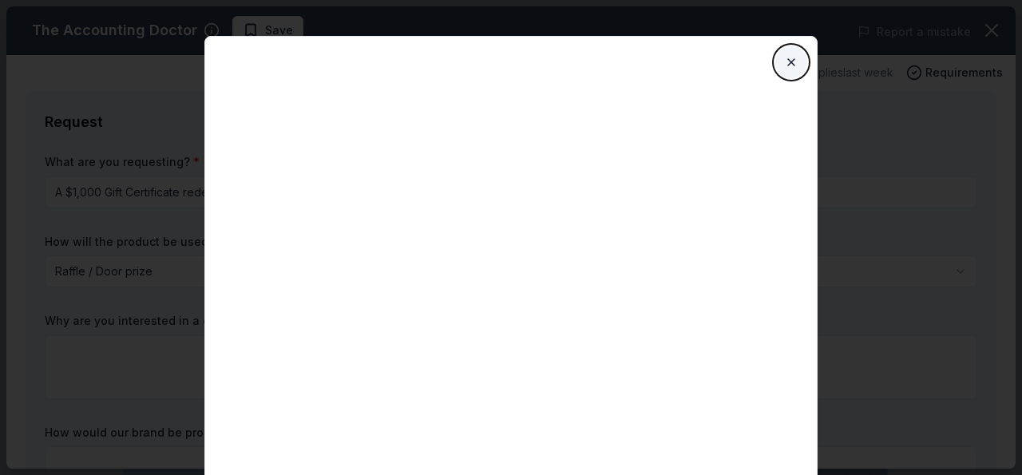
click at [801, 55] on button "Close" at bounding box center [792, 62] width 32 height 32
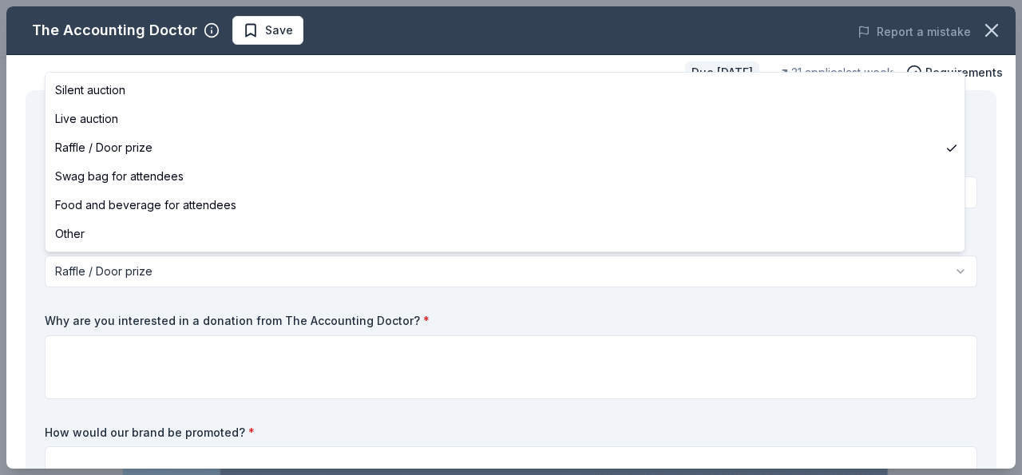
click at [442, 272] on html "Fall Fundraiser Save Apply Due in 31 days Share The Accounting Doctor New • 1 r…" at bounding box center [511, 237] width 1022 height 475
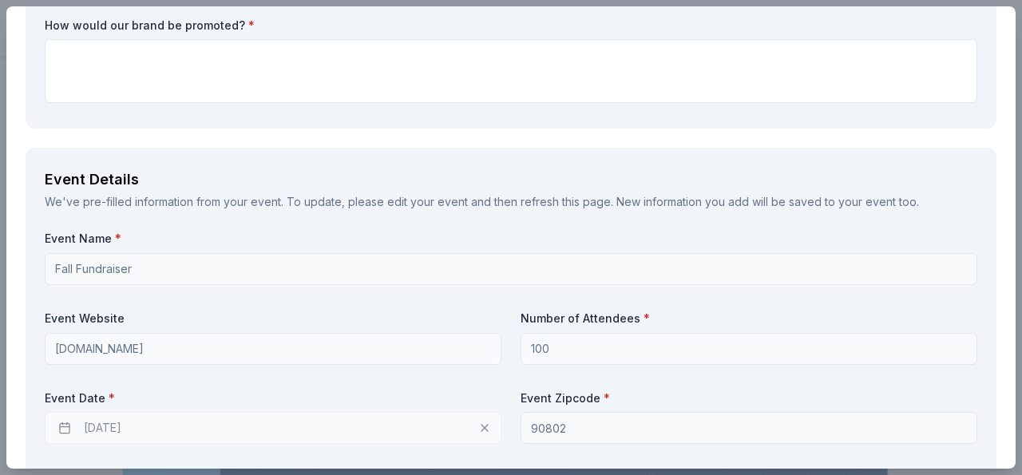
scroll to position [554, 0]
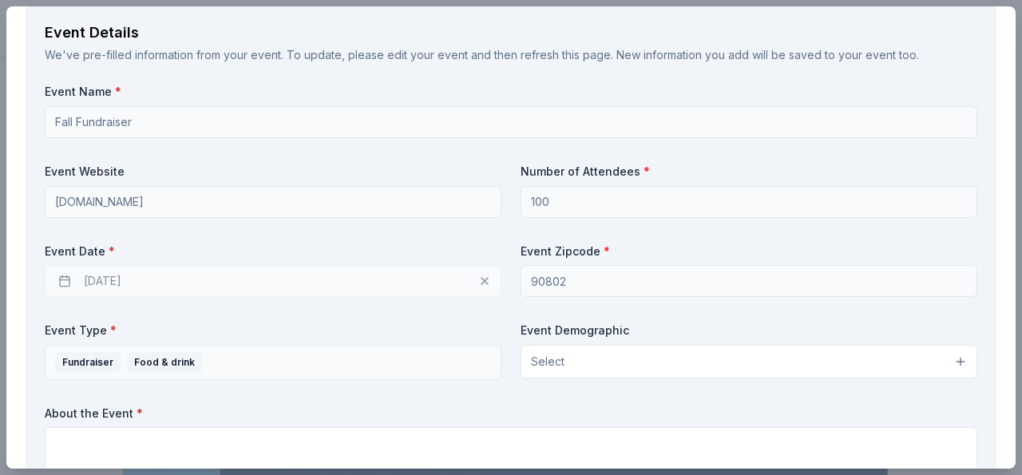
click at [292, 276] on div "10/03/2025" at bounding box center [273, 281] width 457 height 32
click at [67, 280] on div "10/03/2025" at bounding box center [273, 281] width 457 height 32
click at [65, 277] on div "10/03/2025" at bounding box center [273, 281] width 457 height 32
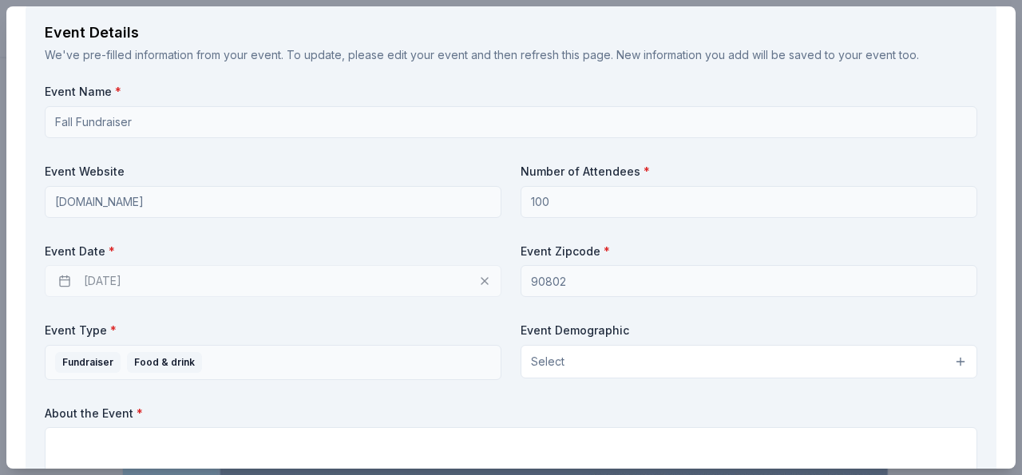
click at [65, 277] on div "10/03/2025" at bounding box center [273, 281] width 457 height 32
click at [65, 276] on div "10/03/2025" at bounding box center [273, 281] width 457 height 32
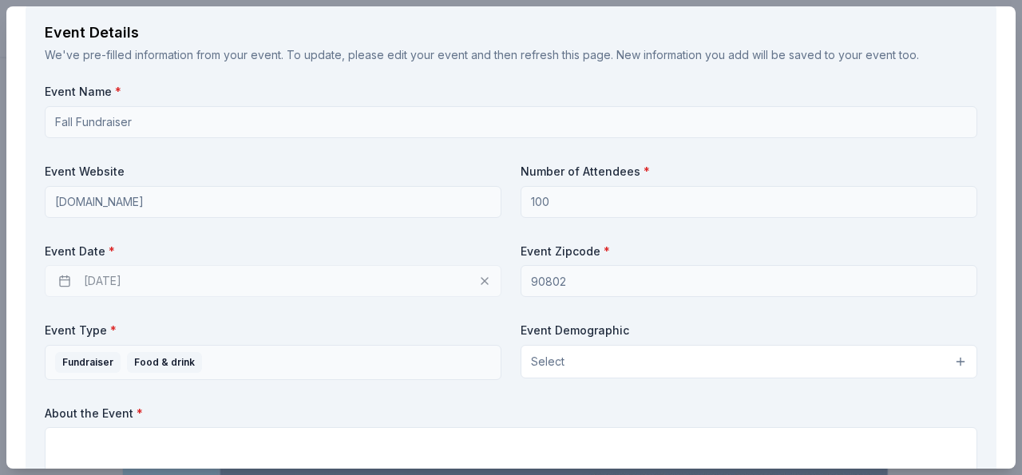
click at [65, 276] on div "10/03/2025" at bounding box center [273, 281] width 457 height 32
click at [125, 280] on div "10/03/2025" at bounding box center [273, 281] width 457 height 32
click at [476, 280] on div "10/03/2025" at bounding box center [273, 281] width 457 height 32
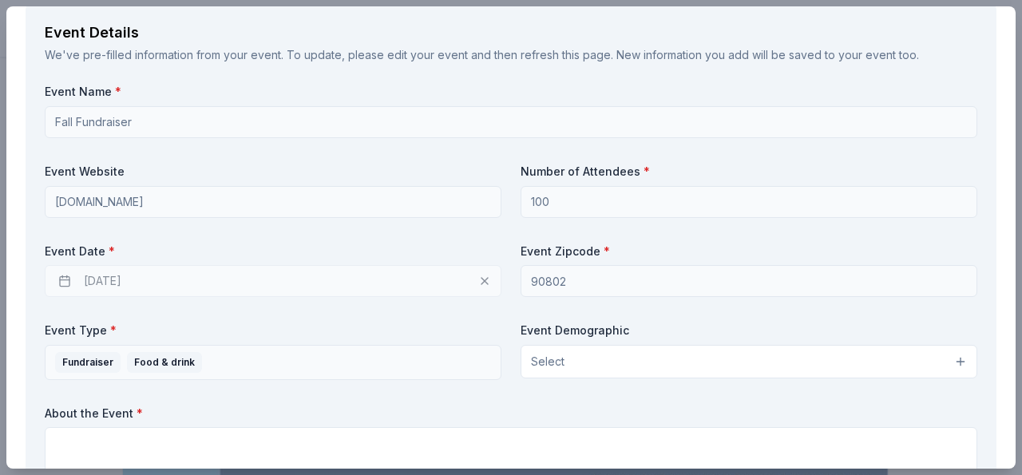
click at [66, 280] on div "10/03/2025" at bounding box center [273, 281] width 457 height 32
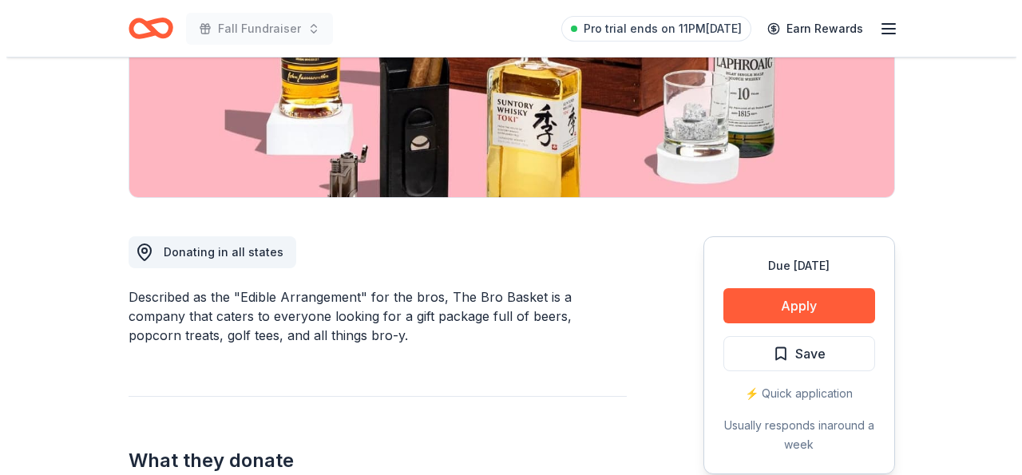
scroll to position [330, 0]
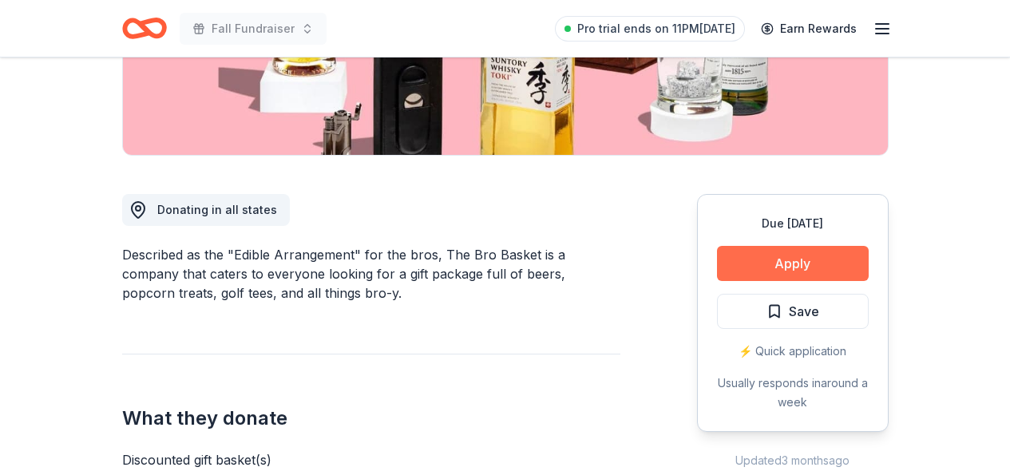
click at [806, 266] on button "Apply" at bounding box center [793, 263] width 152 height 35
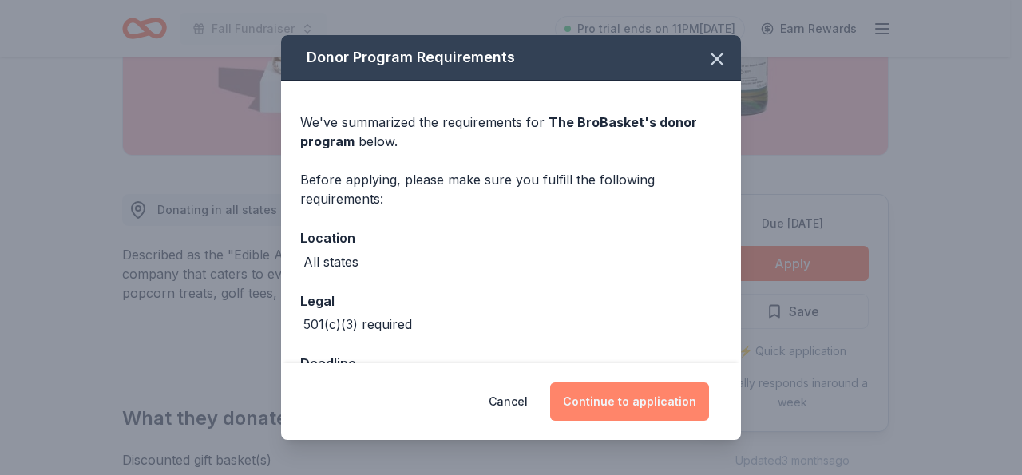
click at [686, 399] on button "Continue to application" at bounding box center [629, 402] width 159 height 38
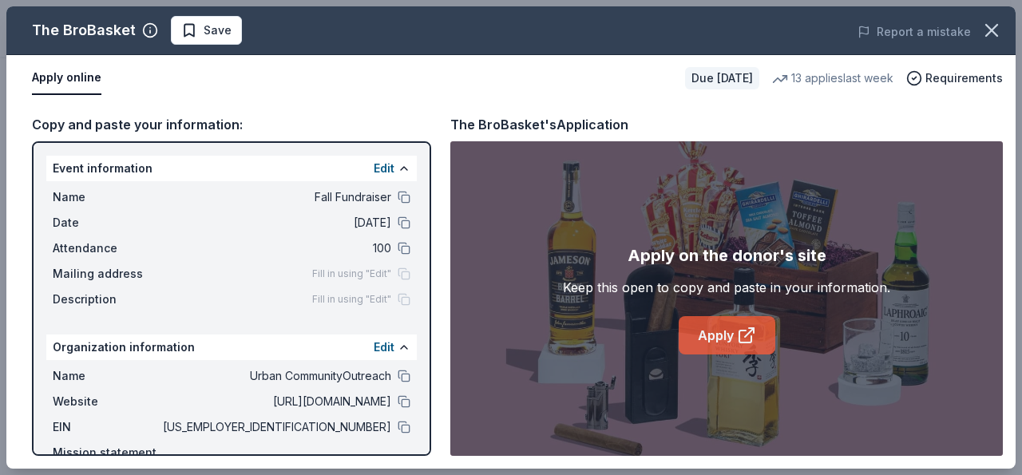
click at [725, 333] on link "Apply" at bounding box center [727, 335] width 97 height 38
click at [398, 426] on button at bounding box center [404, 427] width 13 height 13
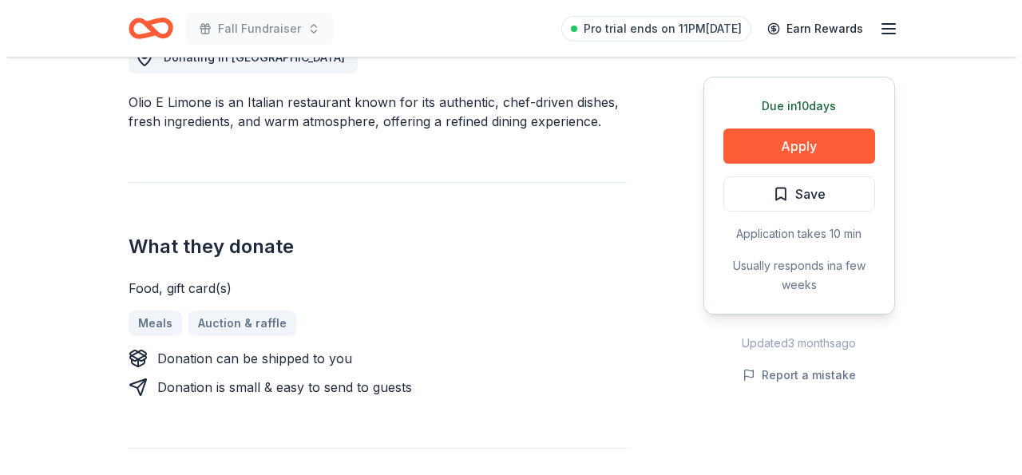
scroll to position [492, 0]
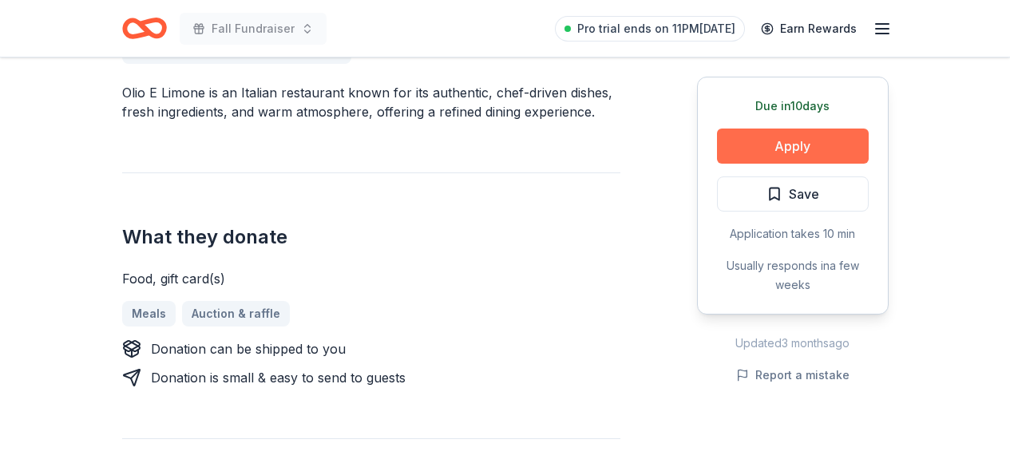
click at [789, 143] on button "Apply" at bounding box center [793, 146] width 152 height 35
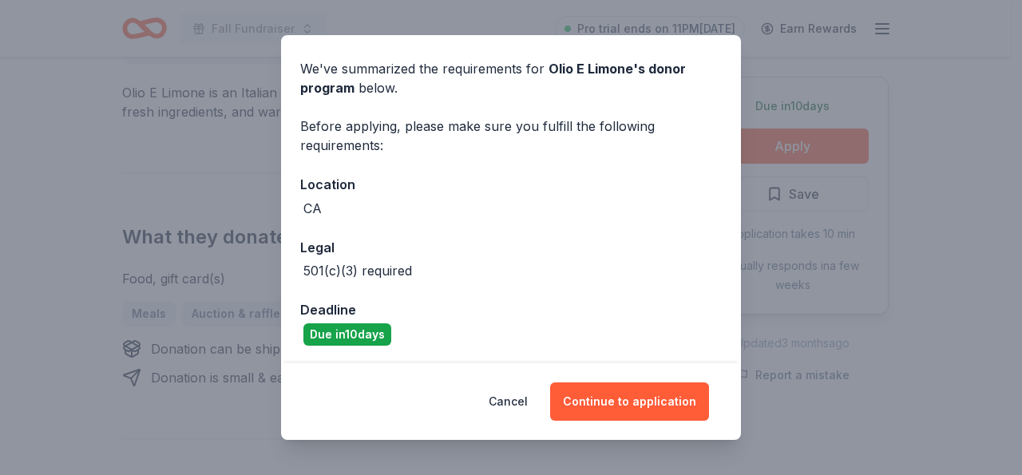
scroll to position [54, 0]
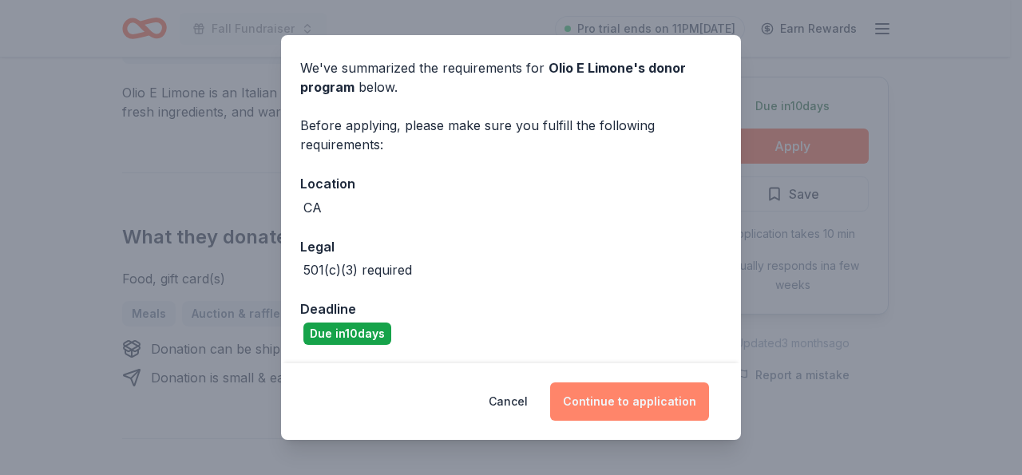
click at [629, 405] on button "Continue to application" at bounding box center [629, 402] width 159 height 38
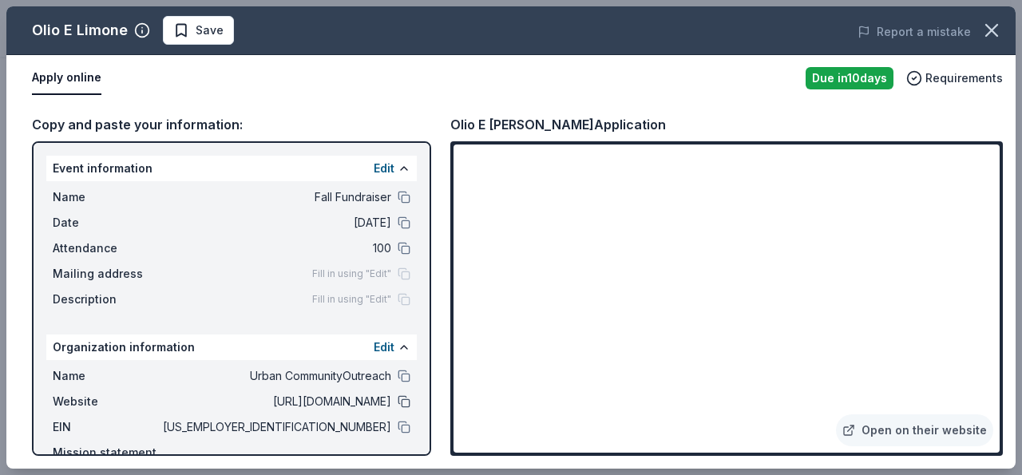
click at [398, 403] on button at bounding box center [404, 401] width 13 height 13
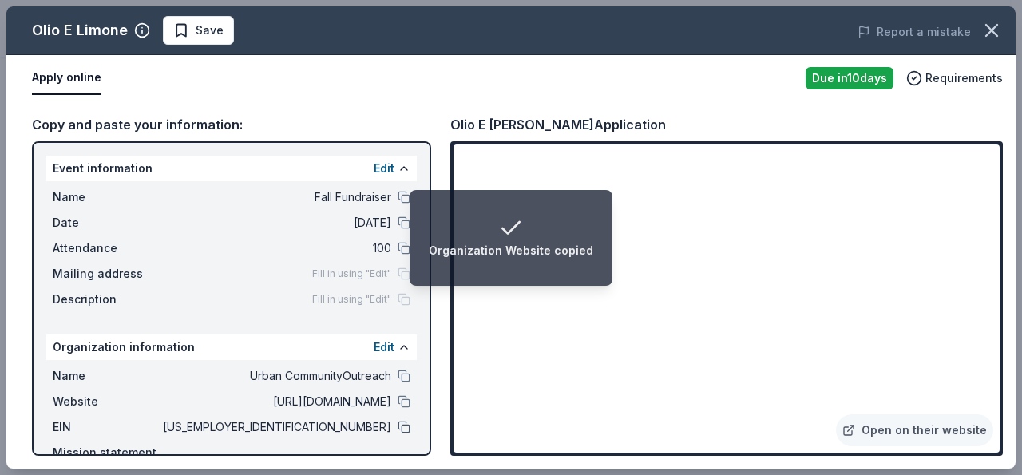
click at [398, 425] on button at bounding box center [404, 427] width 13 height 13
